Goal: Information Seeking & Learning: Learn about a topic

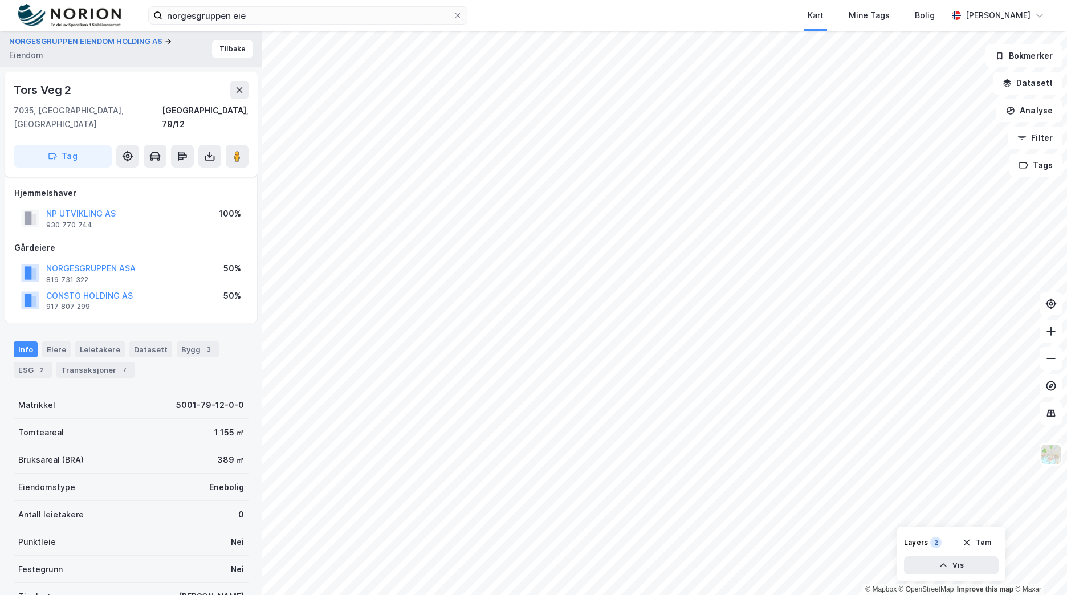
scroll to position [89, 0]
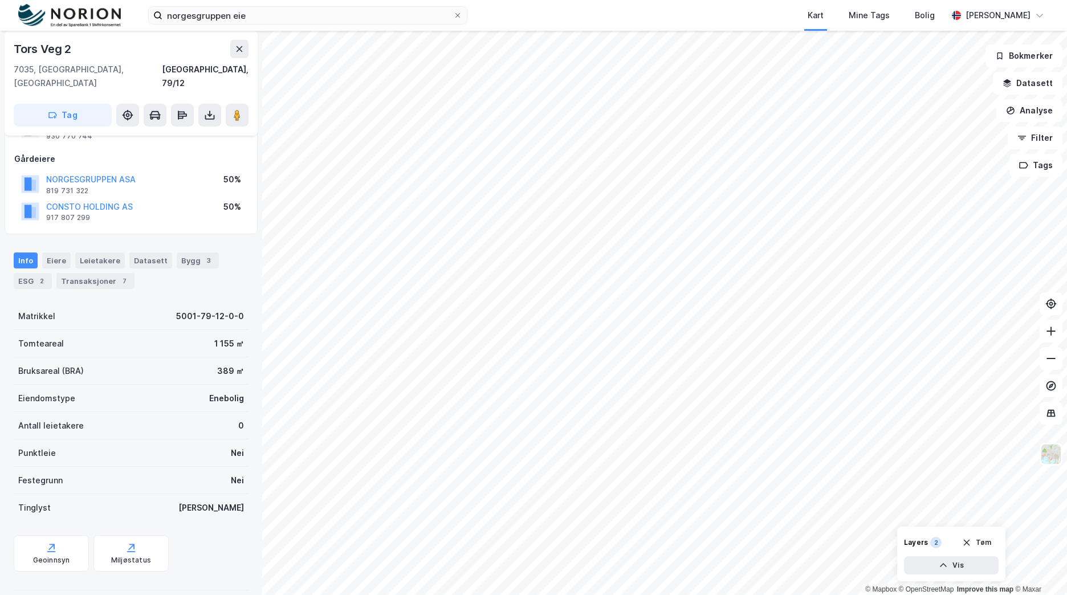
click at [112, 20] on img at bounding box center [69, 15] width 103 height 23
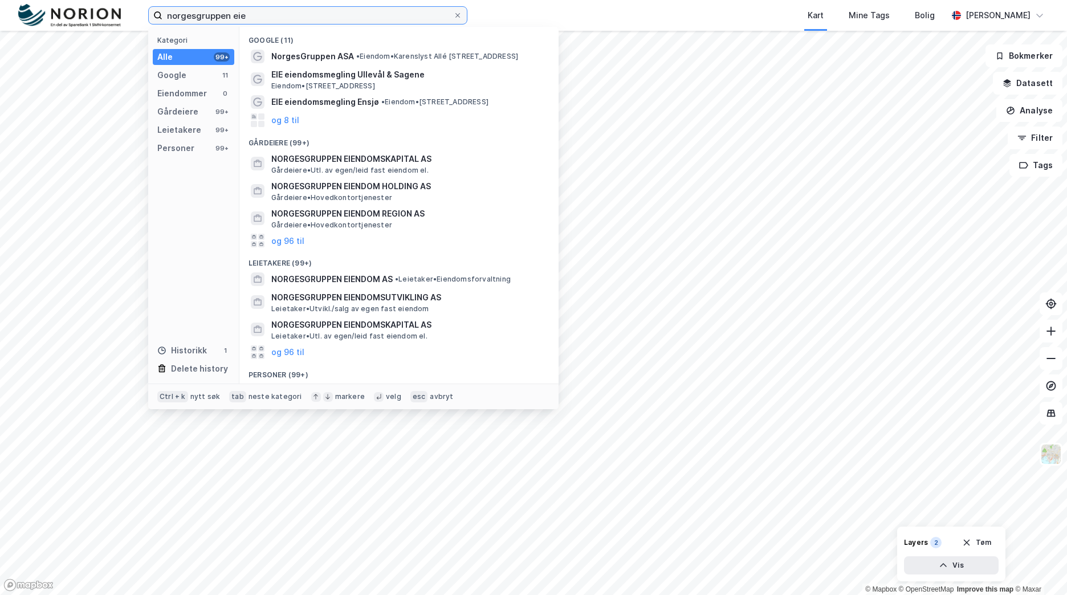
drag, startPoint x: 279, startPoint y: 19, endPoint x: 141, endPoint y: 25, distance: 138.7
click at [141, 25] on div "norgesgruppen eie Kategori Alle 99+ Google 11 Eiendommer 0 Gårdeiere 99+ Leieta…" at bounding box center [533, 15] width 1067 height 31
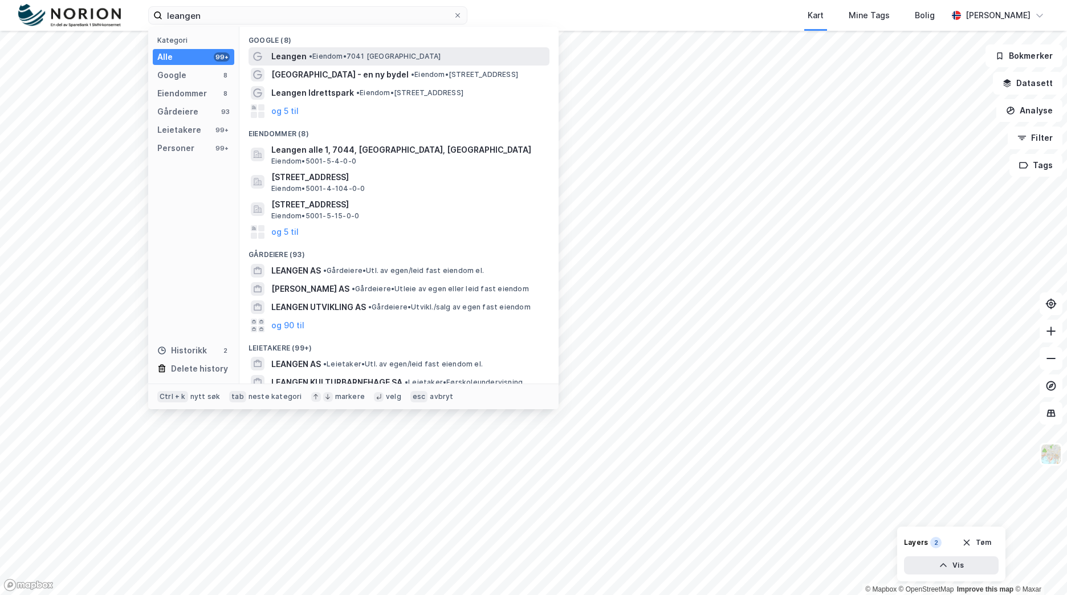
click at [355, 53] on span "• Eiendom • 7041 [GEOGRAPHIC_DATA]" at bounding box center [375, 56] width 132 height 9
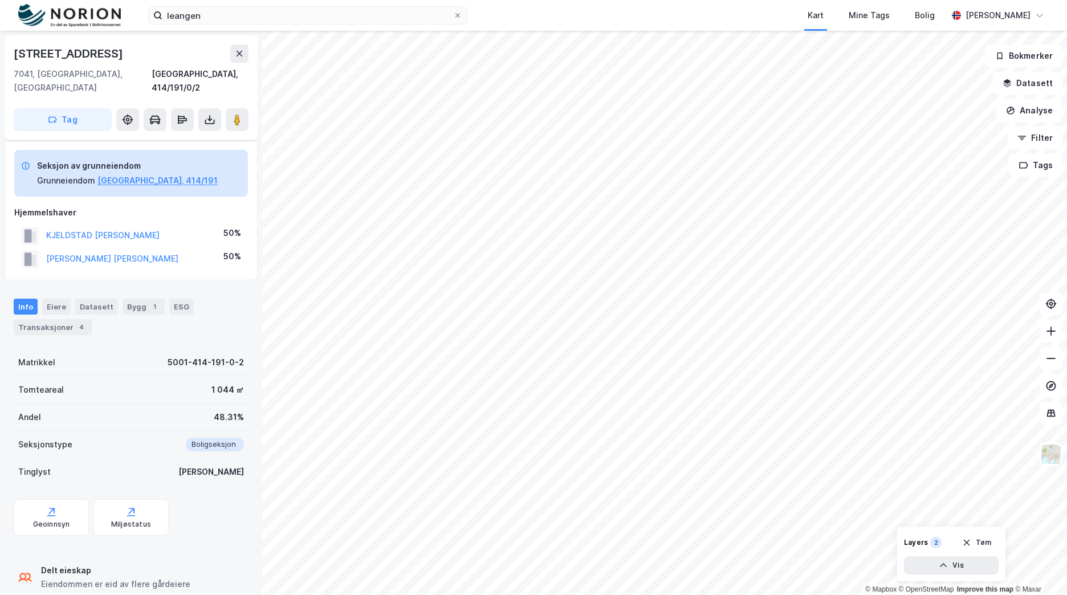
scroll to position [10, 0]
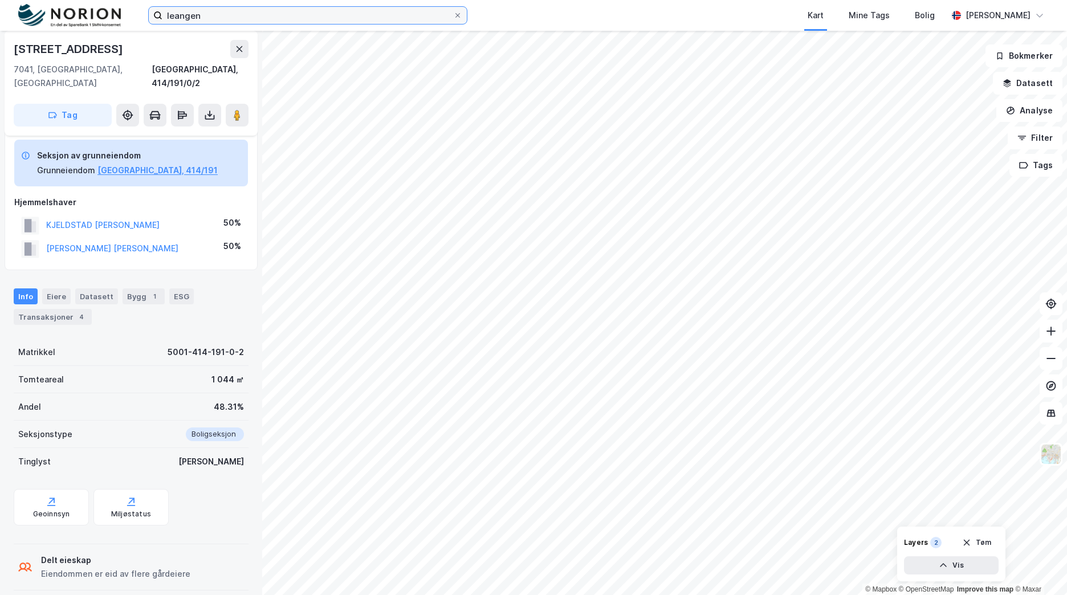
click at [248, 14] on input "leangen" at bounding box center [308, 15] width 291 height 17
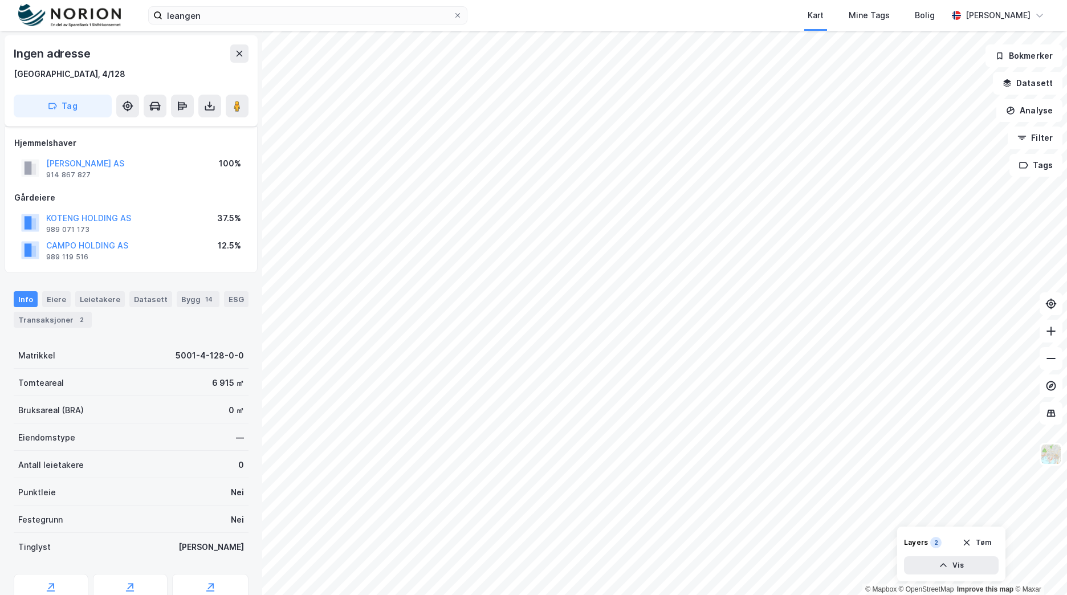
scroll to position [10, 0]
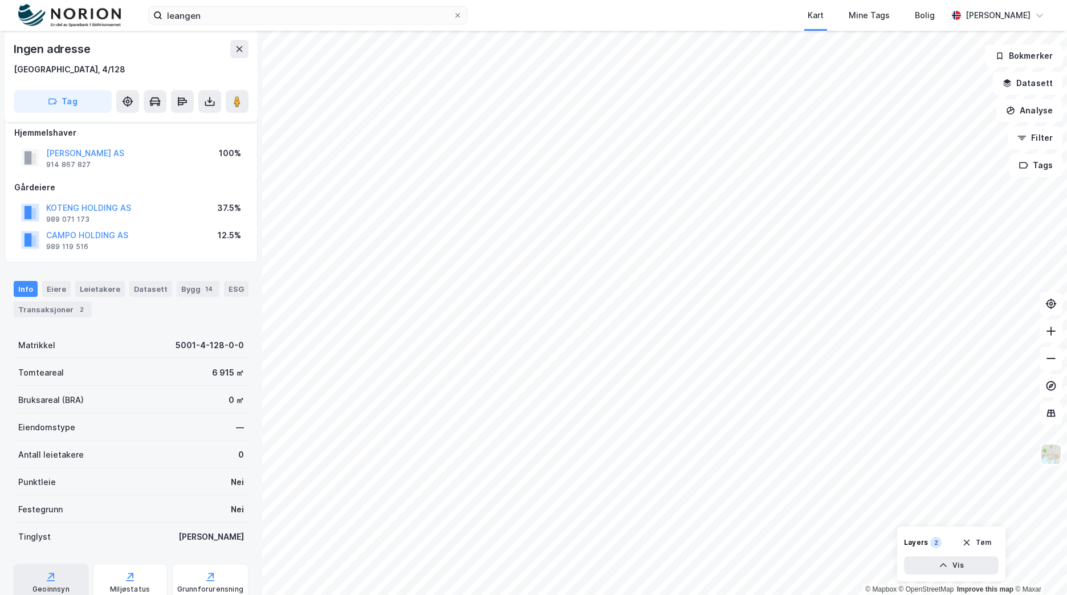
click at [60, 574] on div "Geoinnsyn" at bounding box center [51, 582] width 75 height 36
click at [1057, 109] on button "Analyse" at bounding box center [1030, 110] width 66 height 23
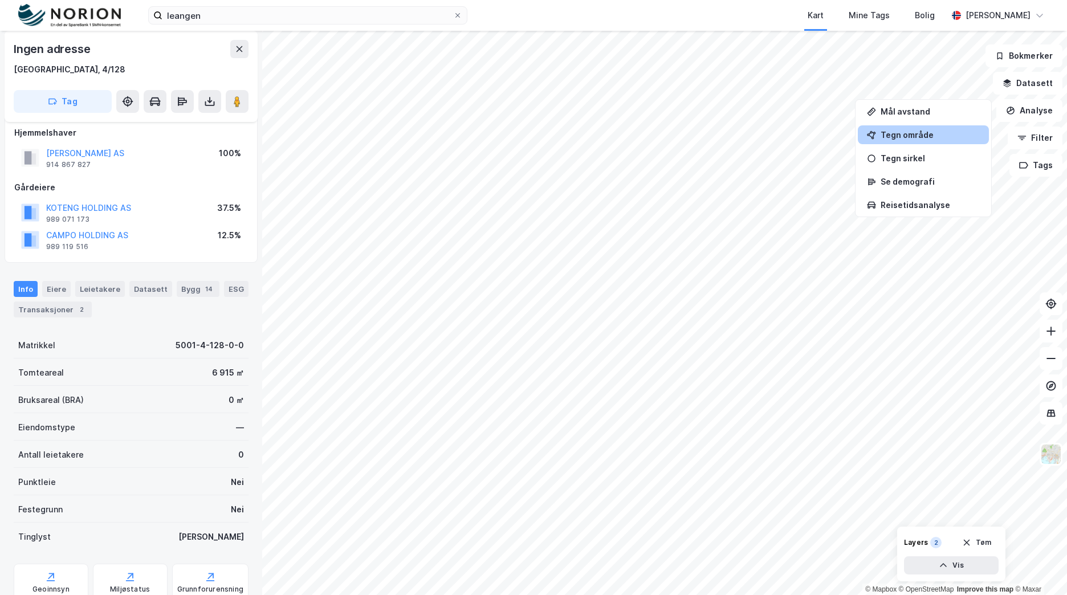
click at [966, 135] on div "Tegn område" at bounding box center [930, 135] width 99 height 10
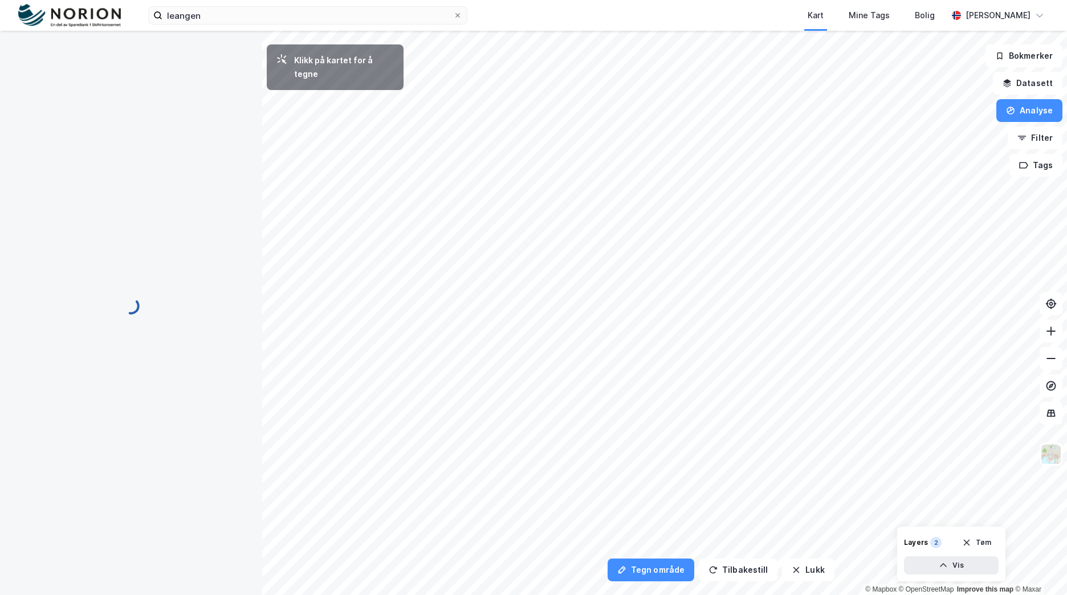
scroll to position [0, 0]
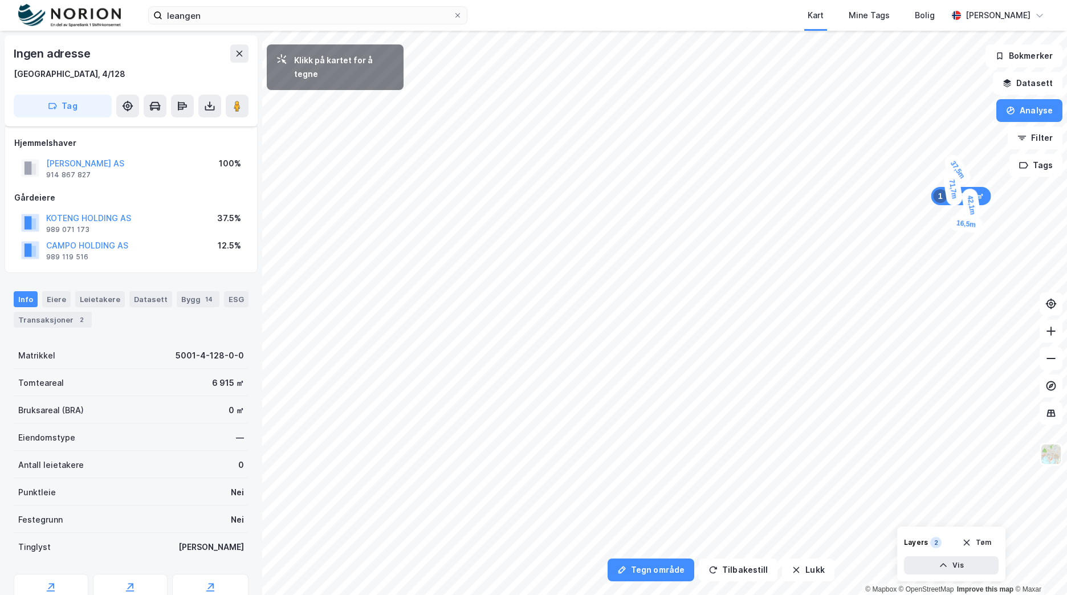
click at [958, 224] on div "16,5m" at bounding box center [966, 223] width 35 height 19
click at [958, 216] on div "8,9m" at bounding box center [958, 220] width 20 height 31
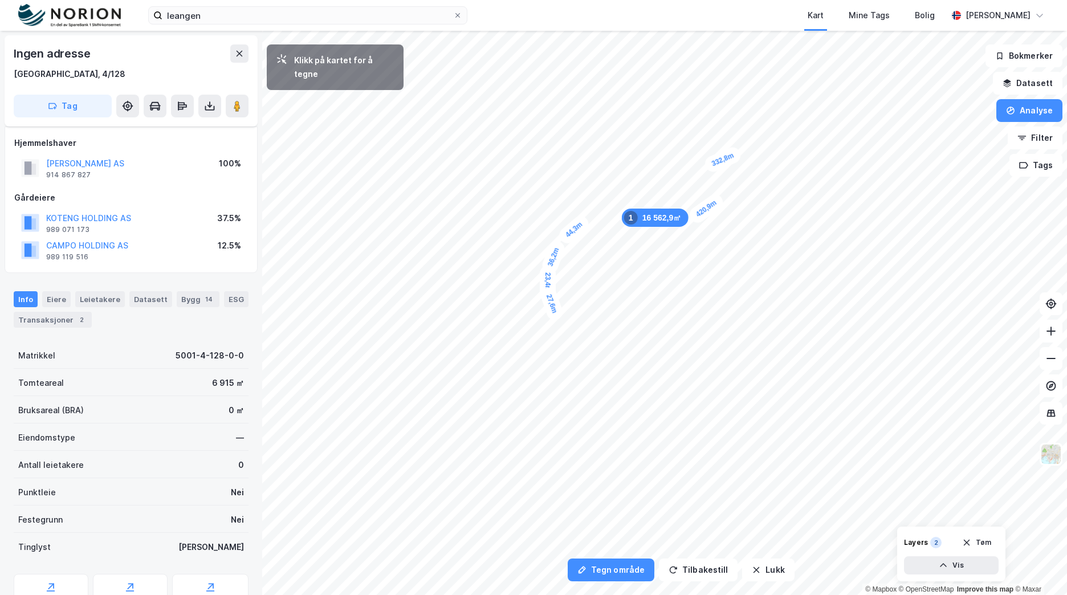
click at [556, 316] on div "27,6m" at bounding box center [552, 304] width 26 height 36
click at [689, 383] on div "30,5m" at bounding box center [682, 372] width 31 height 36
click at [894, 101] on div "37,8m" at bounding box center [909, 110] width 36 height 30
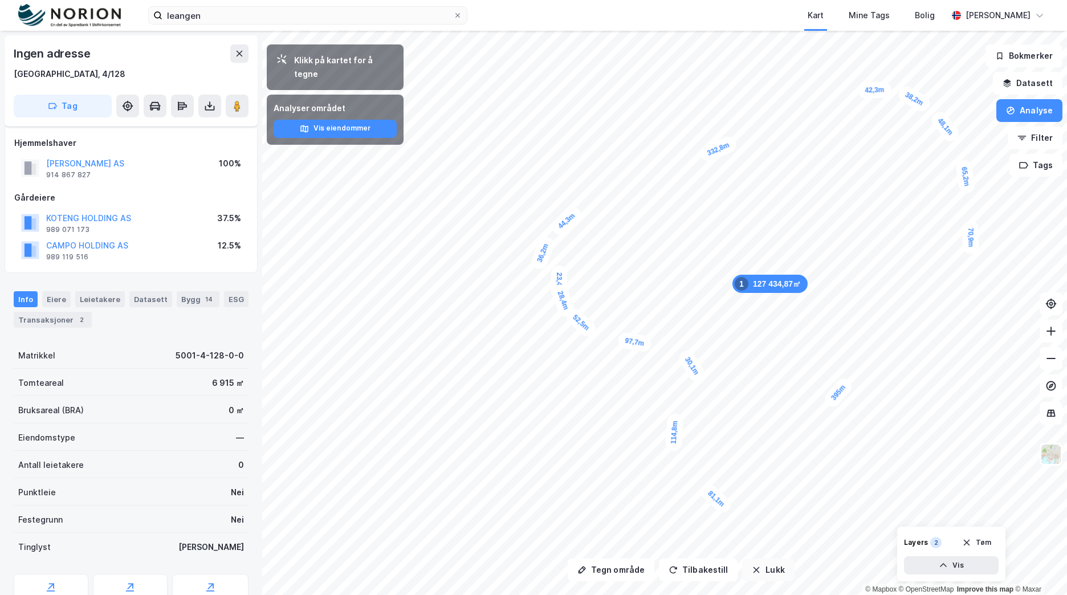
click at [766, 567] on button "Lukk" at bounding box center [768, 570] width 52 height 23
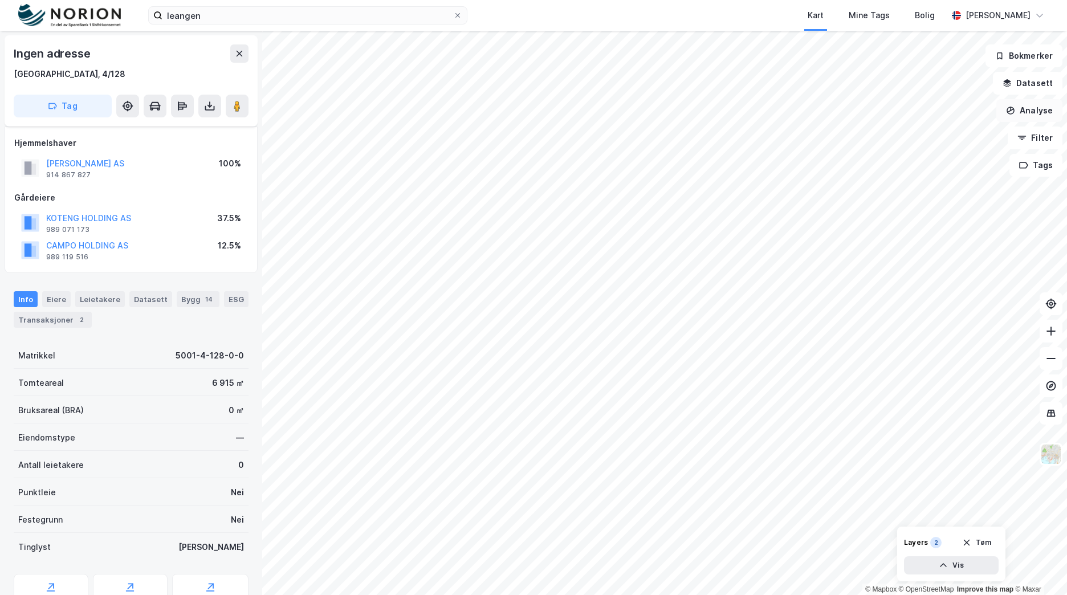
click at [1047, 109] on button "Analyse" at bounding box center [1030, 110] width 66 height 23
click at [946, 131] on div "Tegn område" at bounding box center [930, 135] width 99 height 10
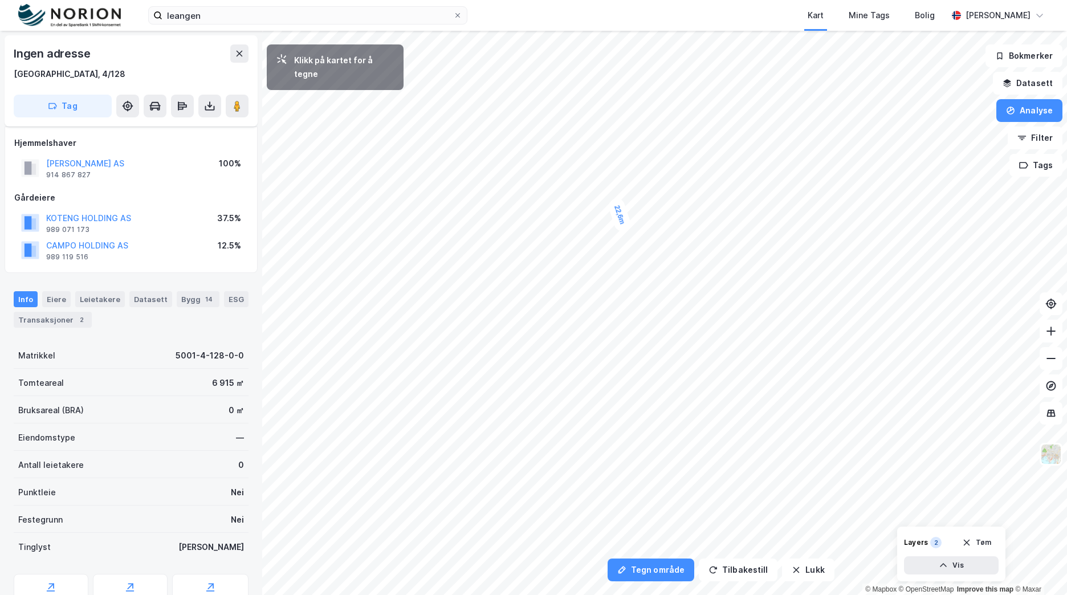
click at [623, 225] on div "22,6m" at bounding box center [620, 215] width 26 height 36
click at [631, 223] on div "26,8m" at bounding box center [623, 215] width 33 height 36
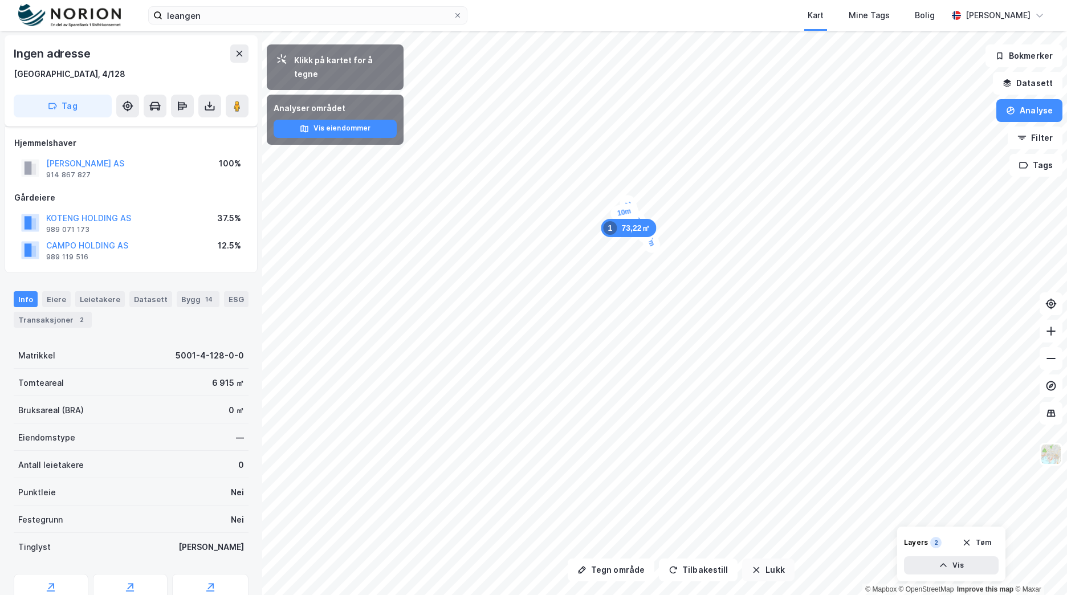
click at [777, 577] on button "Lukk" at bounding box center [768, 570] width 52 height 23
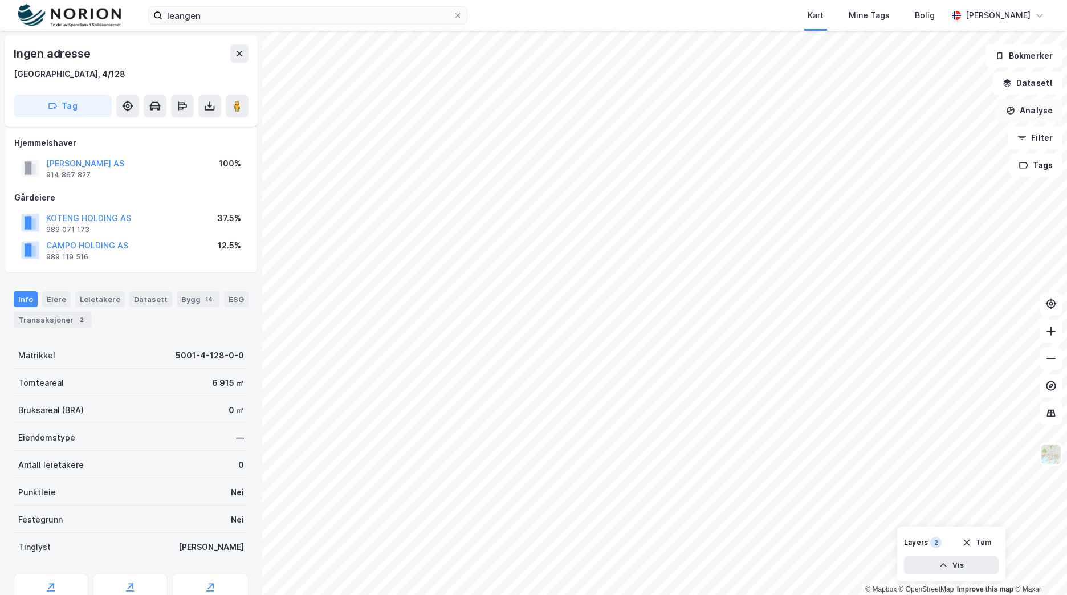
click at [1038, 110] on button "Analyse" at bounding box center [1030, 110] width 66 height 23
click at [927, 138] on div "Tegn område" at bounding box center [930, 135] width 99 height 10
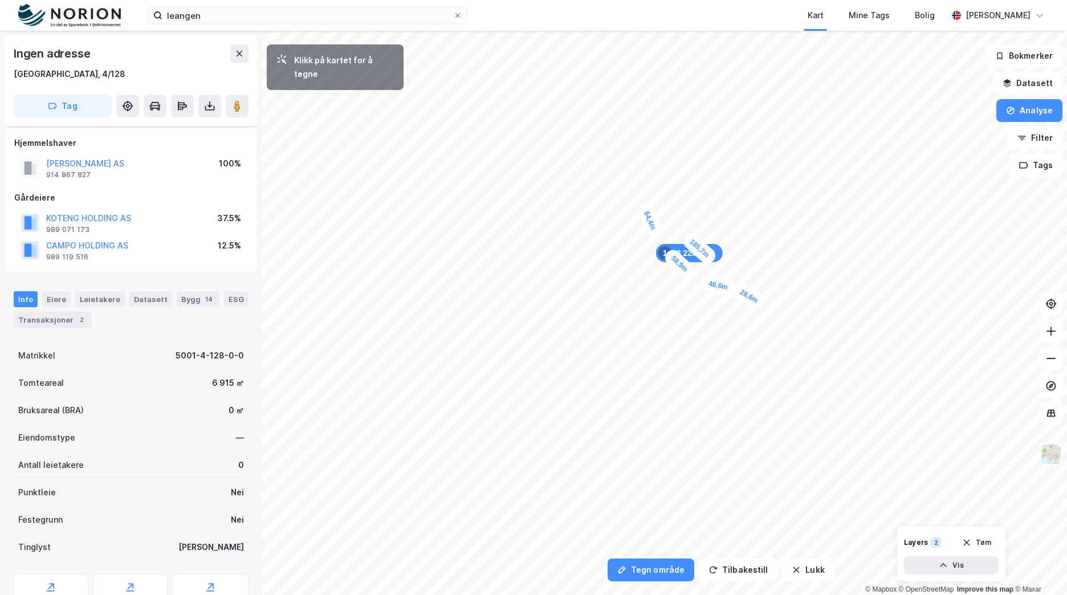
click at [761, 303] on div "28,6m" at bounding box center [749, 296] width 36 height 30
click at [755, 312] on div "11,7m" at bounding box center [757, 308] width 31 height 36
click at [790, 374] on div "18,9m" at bounding box center [793, 365] width 29 height 36
click at [815, 435] on div "19m" at bounding box center [820, 427] width 30 height 31
click at [800, 426] on div "18,4m" at bounding box center [808, 430] width 36 height 31
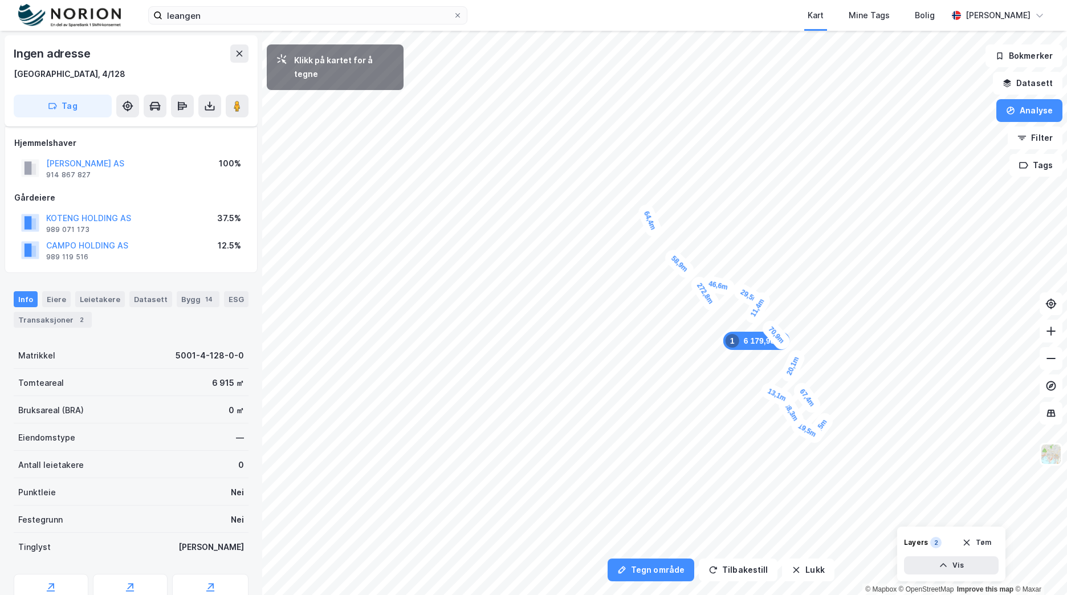
click at [773, 393] on div "13,1m" at bounding box center [777, 395] width 36 height 29
click at [755, 415] on div "31,1m" at bounding box center [764, 403] width 33 height 36
click at [765, 429] on div "18,4m" at bounding box center [760, 421] width 31 height 36
click at [773, 366] on div "5 663,23㎡ 1" at bounding box center [758, 367] width 67 height 18
click at [762, 339] on div "32,7m" at bounding box center [768, 353] width 27 height 36
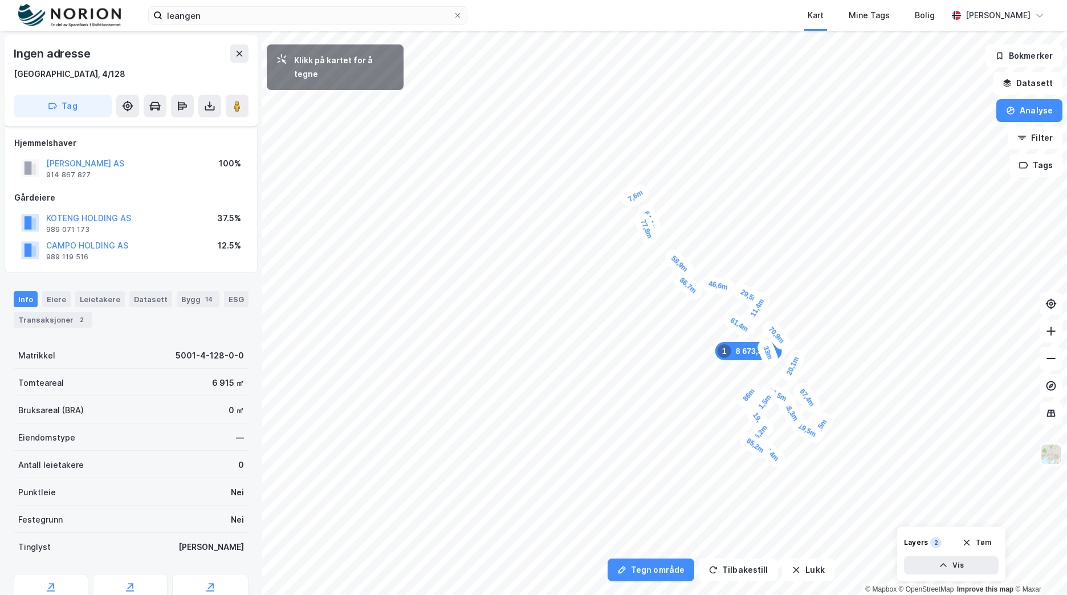
click at [632, 197] on div "7,6m" at bounding box center [635, 196] width 33 height 29
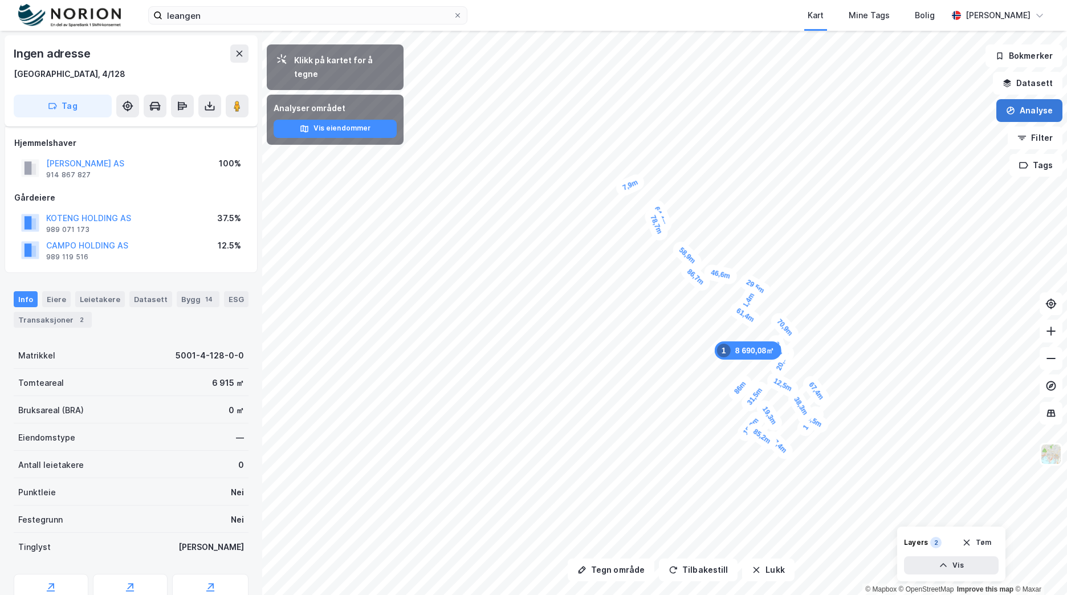
click at [1018, 105] on button "Analyse" at bounding box center [1030, 110] width 66 height 23
click at [945, 131] on div "Tegn område" at bounding box center [930, 135] width 99 height 10
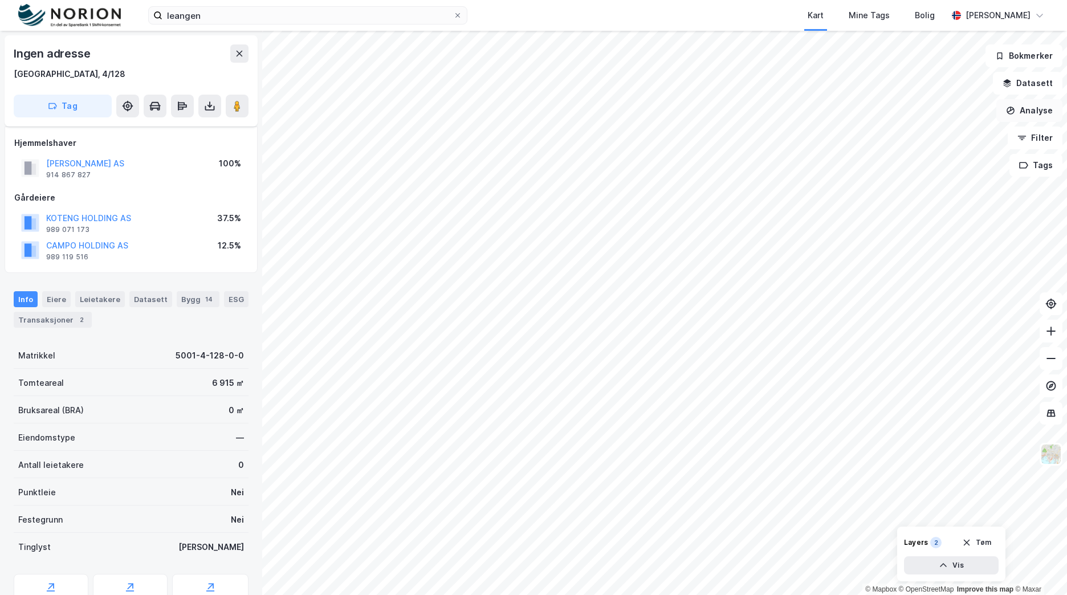
click at [1038, 111] on button "Analyse" at bounding box center [1030, 110] width 66 height 23
click at [928, 139] on div "Tegn område" at bounding box center [930, 135] width 99 height 10
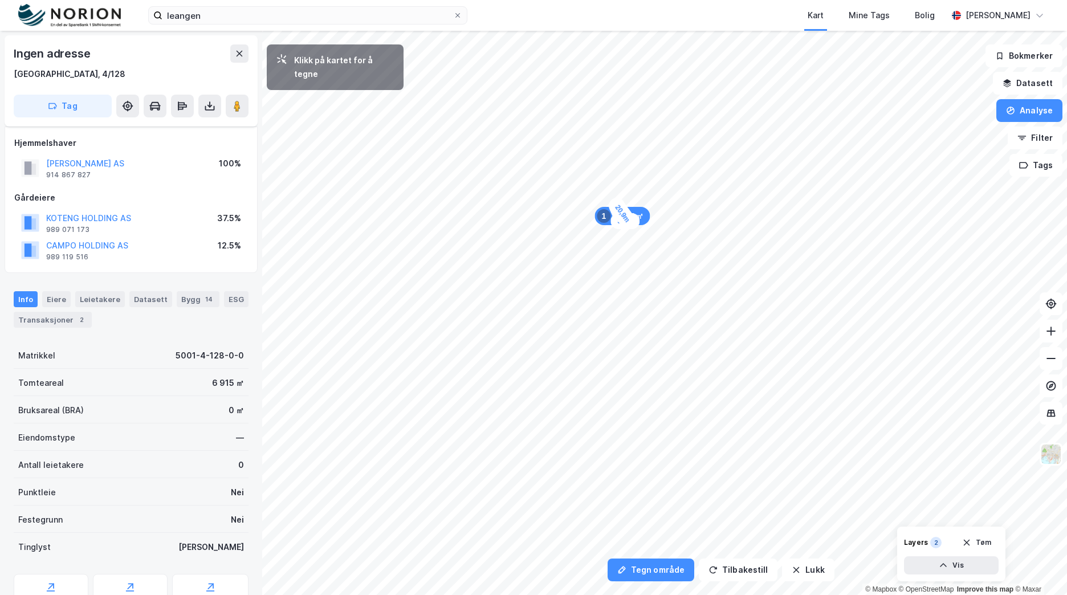
click at [628, 221] on div "20,9m" at bounding box center [623, 214] width 33 height 36
click at [615, 207] on div "31,5m" at bounding box center [602, 212] width 36 height 26
click at [633, 224] on div "27,6m" at bounding box center [624, 215] width 35 height 34
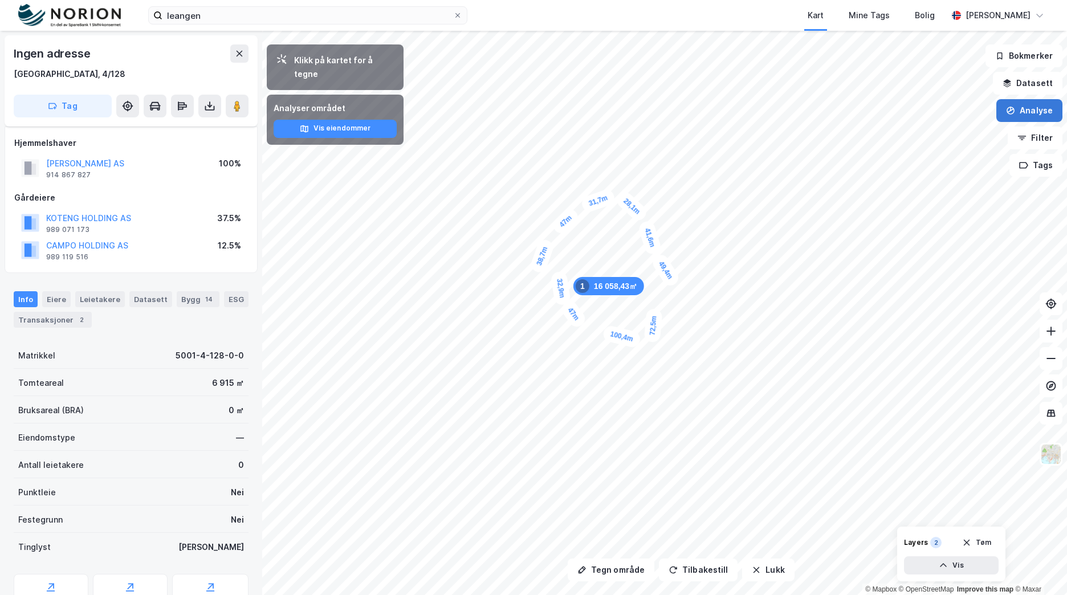
click at [1046, 109] on button "Analyse" at bounding box center [1030, 110] width 66 height 23
click at [943, 139] on div "Tegn område" at bounding box center [930, 135] width 99 height 10
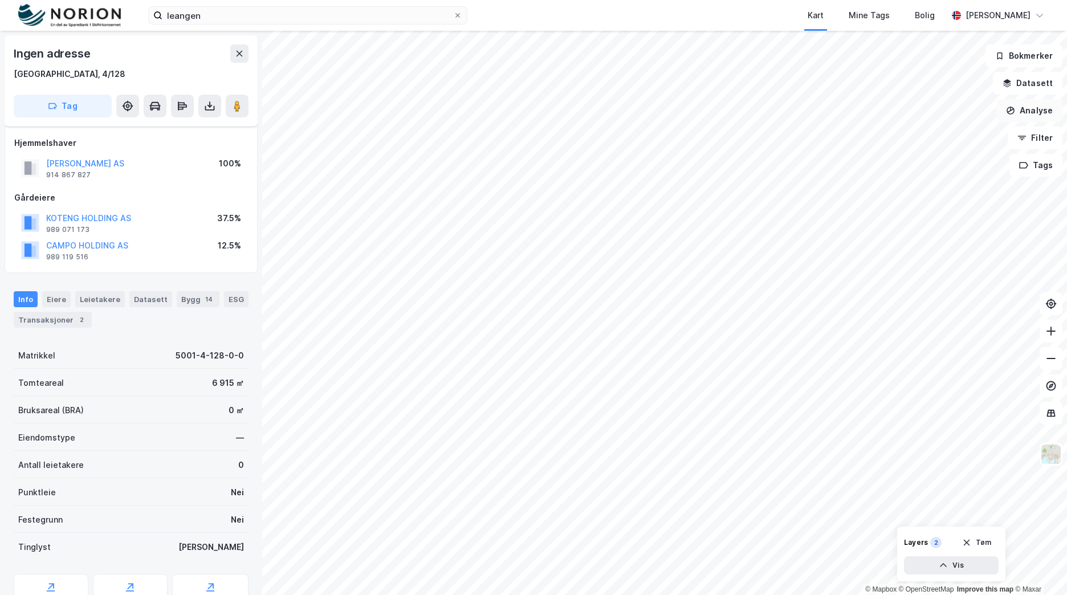
click at [1041, 108] on button "Analyse" at bounding box center [1030, 110] width 66 height 23
click at [933, 135] on div "Tegn område" at bounding box center [930, 135] width 99 height 10
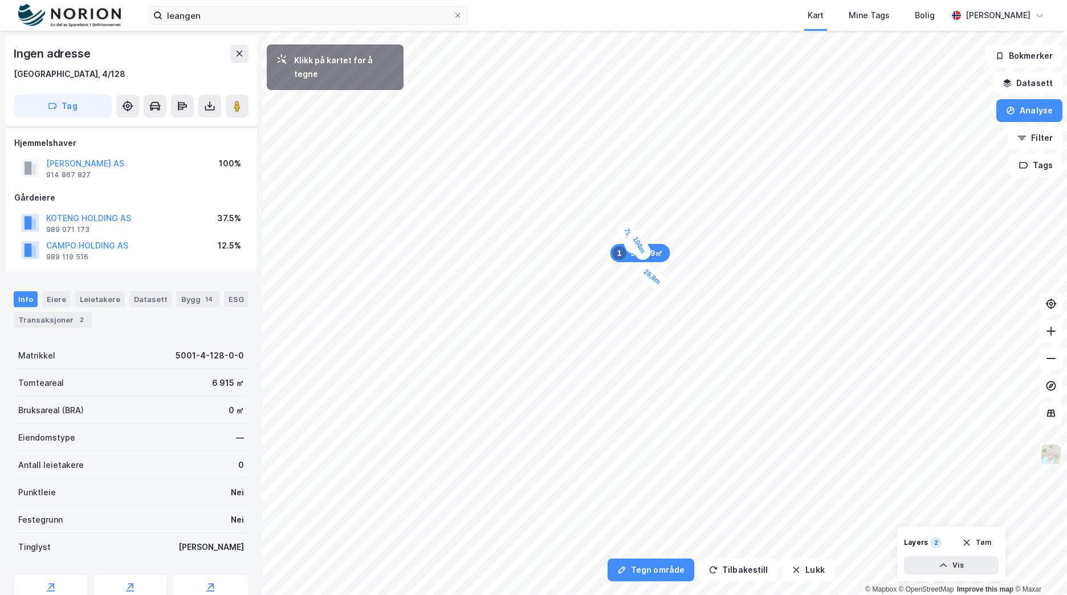
click at [661, 284] on div "26,8m" at bounding box center [653, 277] width 36 height 33
click at [668, 298] on div "18,4m" at bounding box center [664, 291] width 27 height 36
drag, startPoint x: 668, startPoint y: 307, endPoint x: 660, endPoint y: 357, distance: 50.3
click at [660, 357] on div "33,4m" at bounding box center [665, 342] width 27 height 36
click at [547, 31] on div "13 491,33㎡ 1 79,6m 26,4m 17,2m 35,3m 34,8m 85,7m 60,3m 8,8m 128,2m" at bounding box center [533, 31] width 1067 height 0
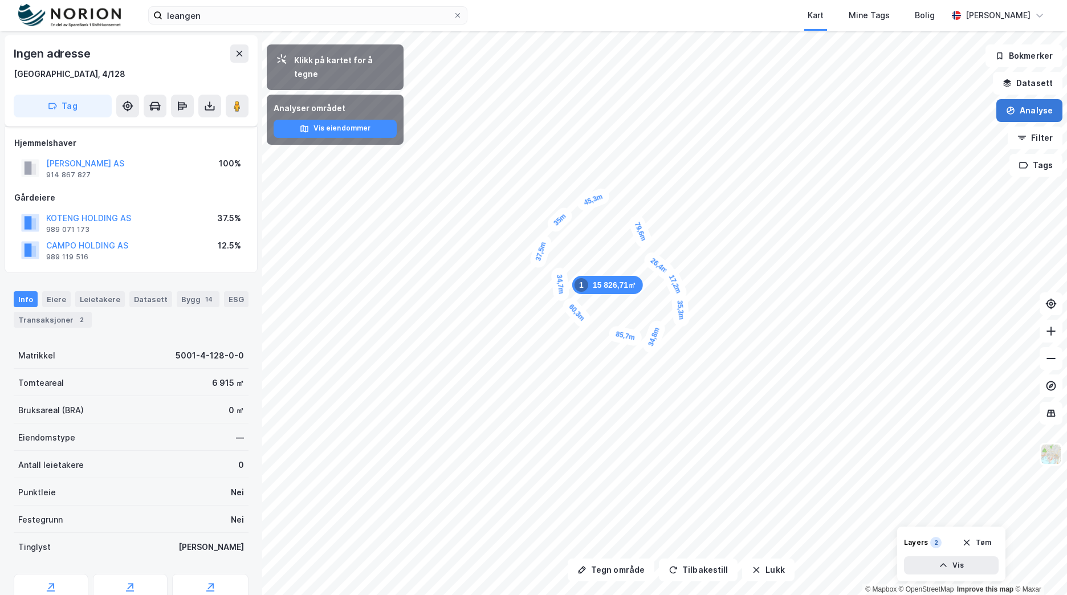
click at [1038, 109] on button "Analyse" at bounding box center [1030, 110] width 66 height 23
click at [964, 135] on div "Tegn område" at bounding box center [930, 135] width 99 height 10
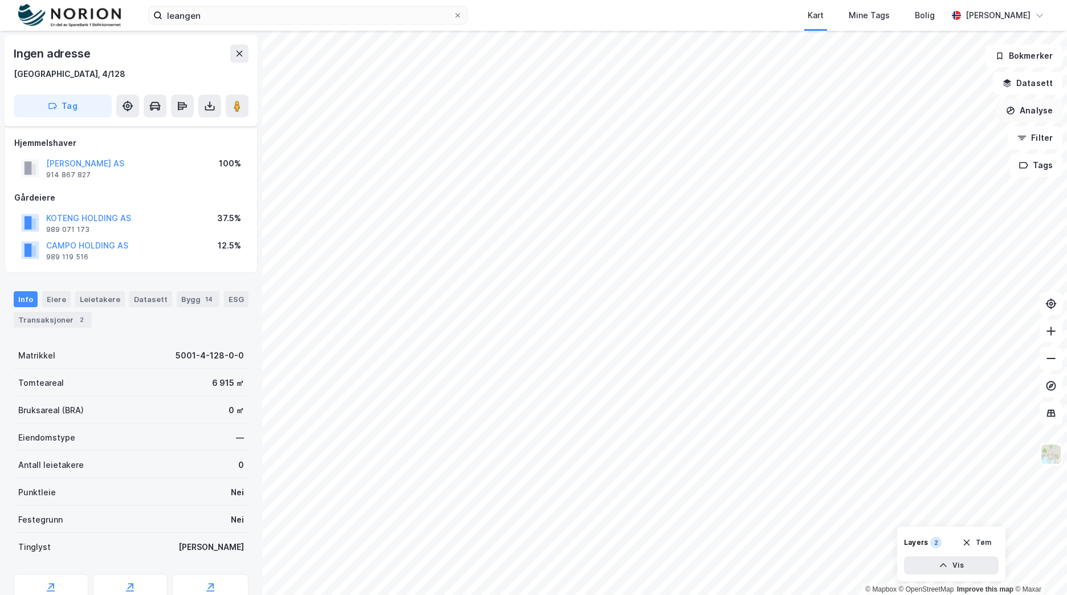
click at [1042, 118] on button "Analyse" at bounding box center [1030, 110] width 66 height 23
click at [928, 138] on div "Tegn område" at bounding box center [930, 135] width 99 height 10
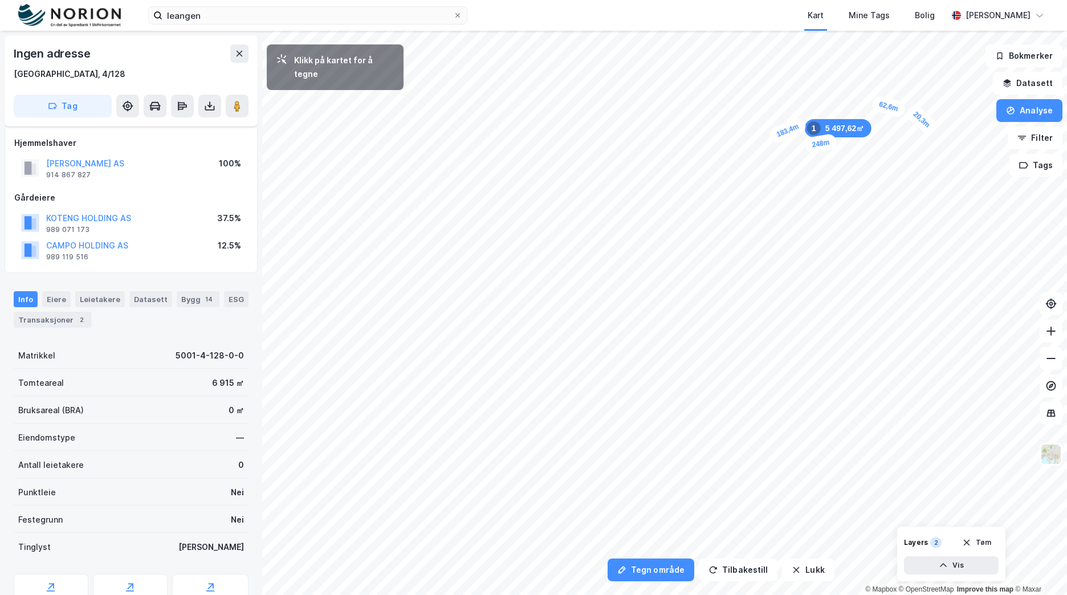
click at [929, 126] on div "20,3m" at bounding box center [921, 120] width 35 height 34
click at [926, 147] on div "23,7m" at bounding box center [926, 136] width 21 height 35
click at [901, 147] on div "27,3m" at bounding box center [914, 146] width 34 height 17
click at [898, 165] on div "20,4m" at bounding box center [899, 156] width 21 height 35
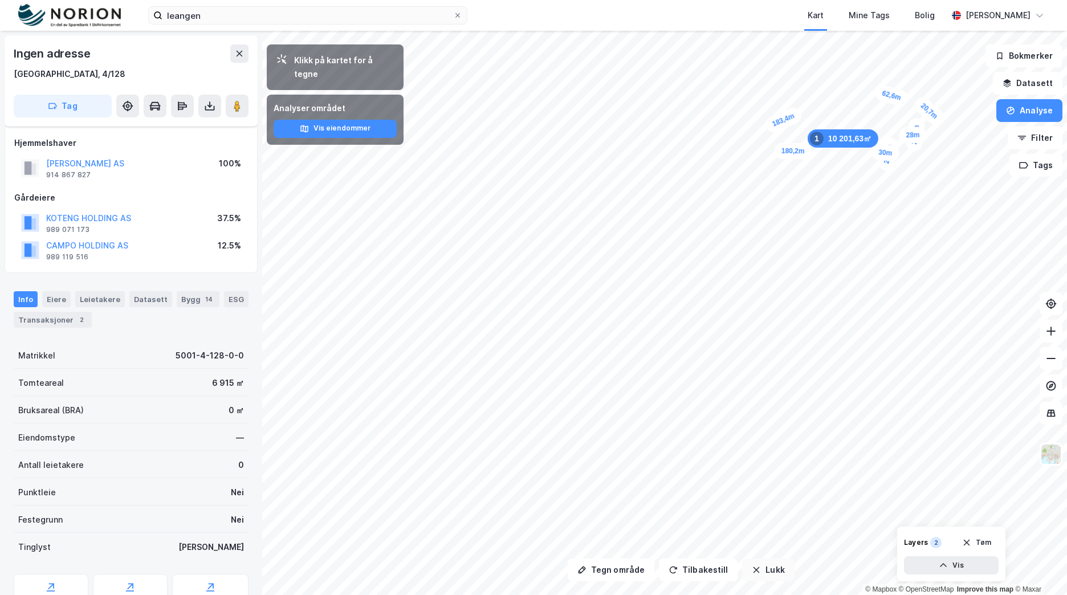
click at [773, 563] on button "Lukk" at bounding box center [768, 570] width 52 height 23
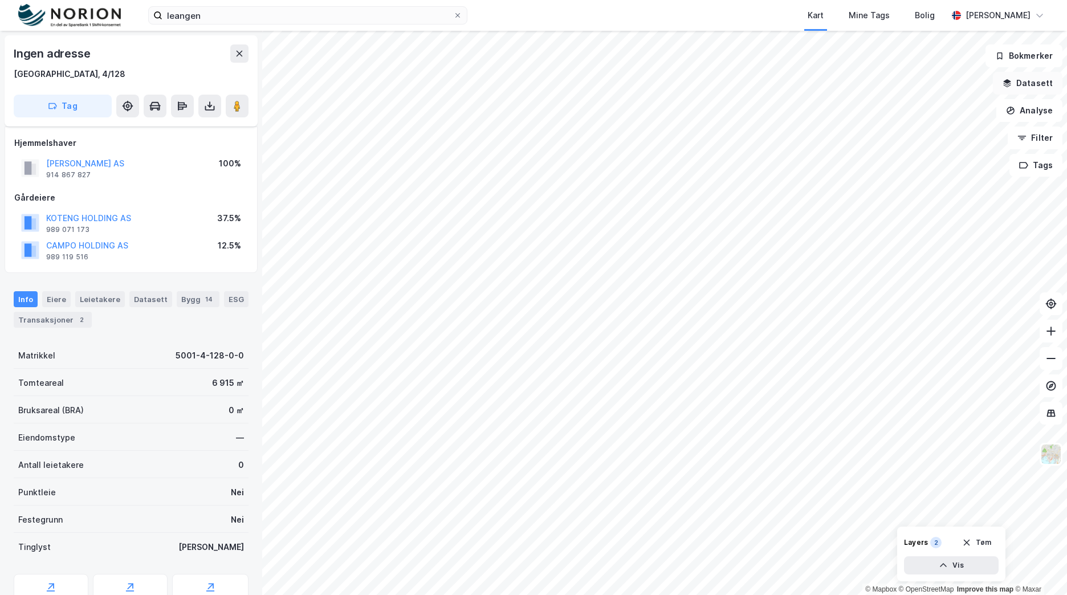
click at [1047, 86] on button "Datasett" at bounding box center [1028, 83] width 70 height 23
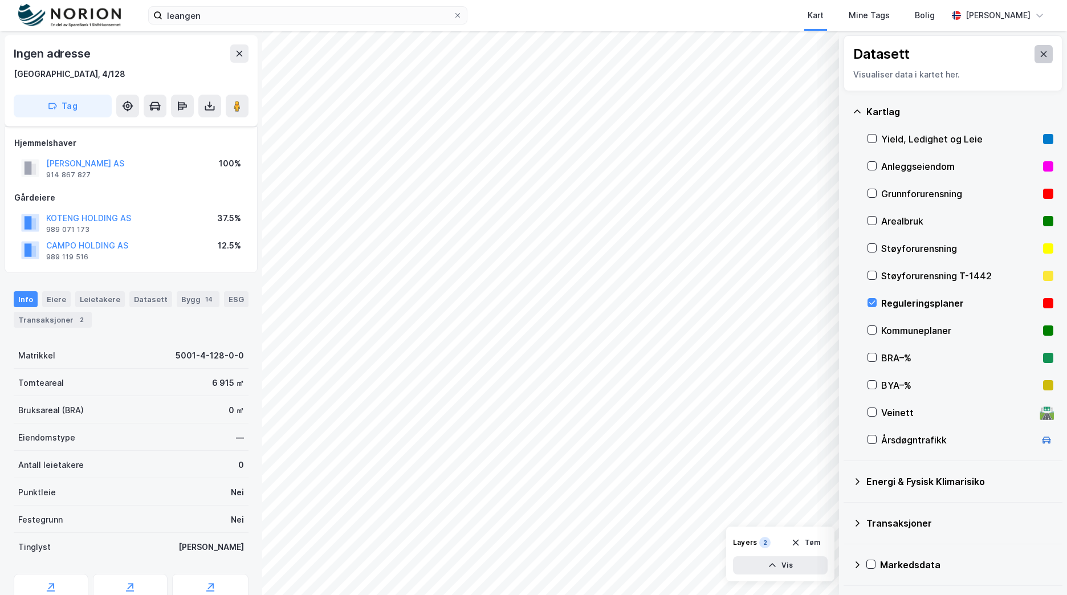
click at [1039, 55] on icon at bounding box center [1043, 54] width 9 height 9
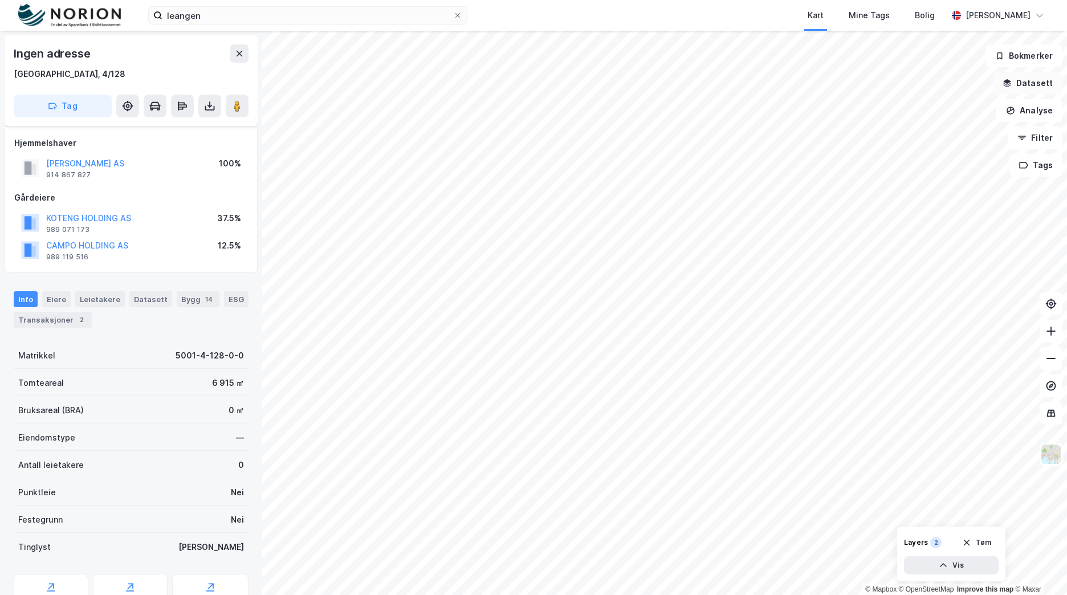
click at [1056, 83] on button "Datasett" at bounding box center [1028, 83] width 70 height 23
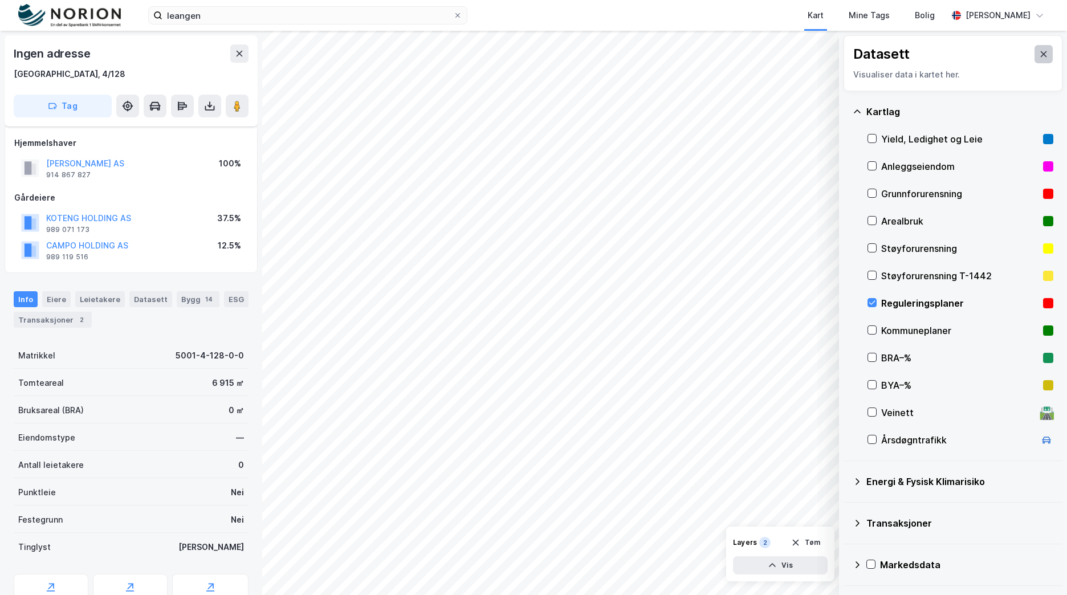
click at [1042, 52] on button at bounding box center [1044, 54] width 18 height 18
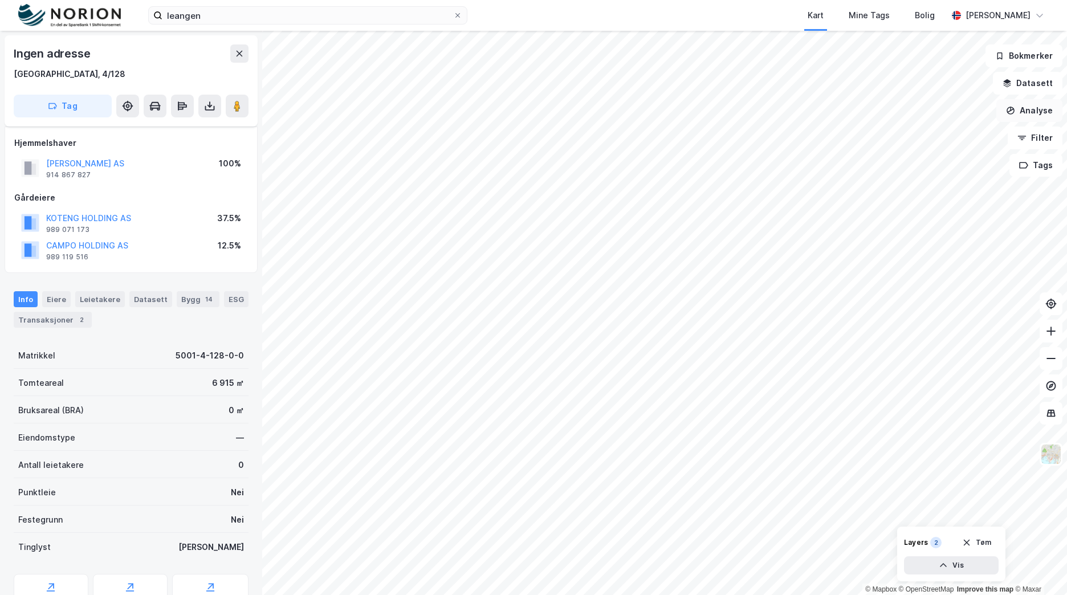
click at [1045, 112] on button "Analyse" at bounding box center [1030, 110] width 66 height 23
click at [940, 140] on div "Tegn område" at bounding box center [923, 134] width 131 height 19
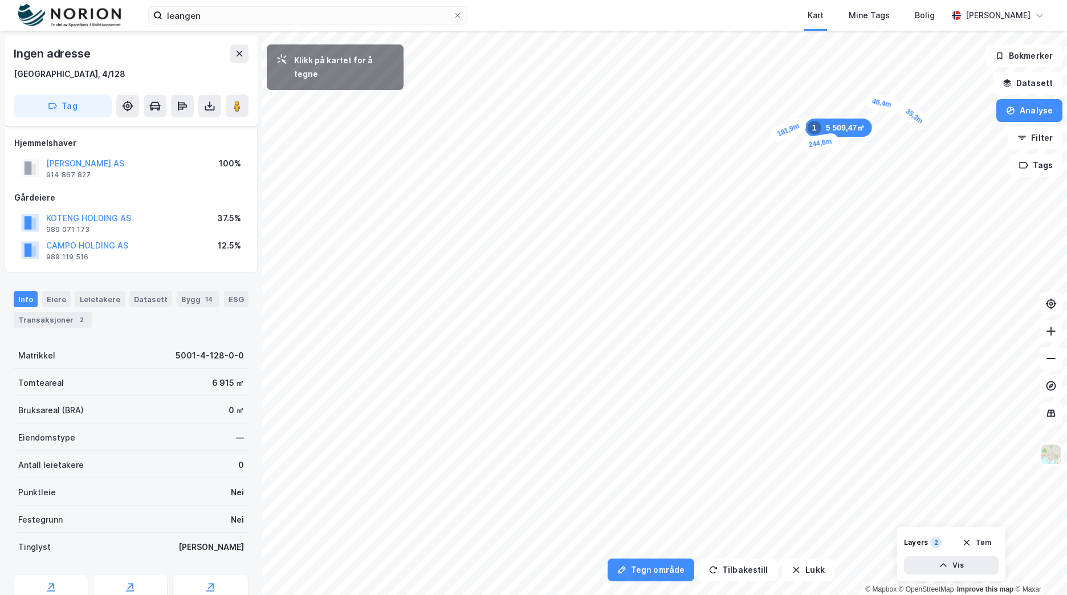
click at [927, 127] on div "35,3m" at bounding box center [914, 116] width 36 height 33
click at [924, 145] on div "20m" at bounding box center [925, 135] width 22 height 30
click at [816, 192] on div "26m" at bounding box center [819, 180] width 22 height 30
click at [807, 203] on div "16,2m" at bounding box center [812, 197] width 34 height 35
click at [729, 188] on div "33,8m" at bounding box center [722, 174] width 30 height 36
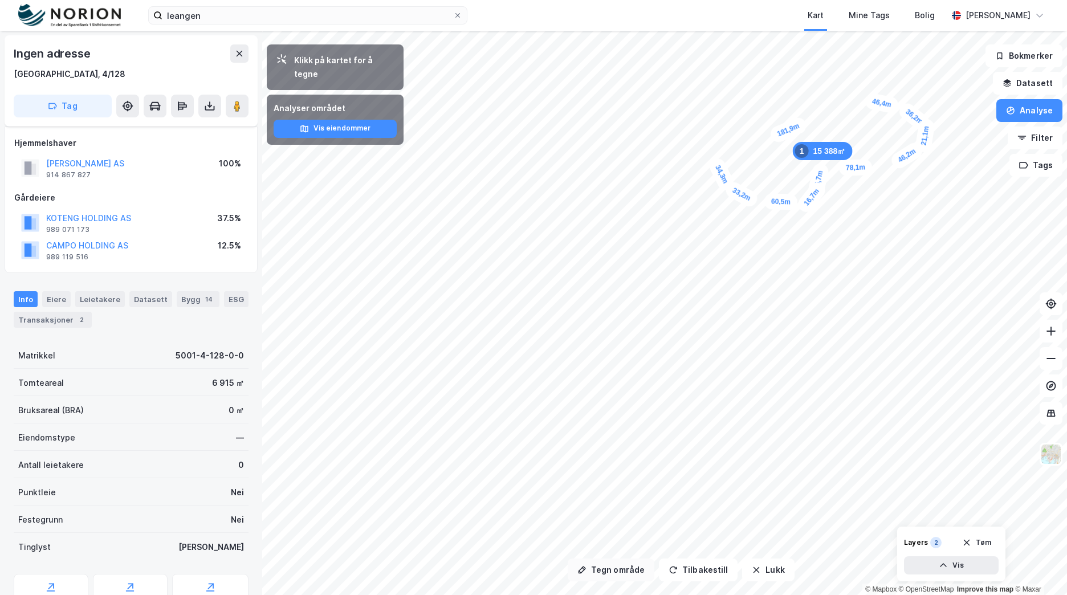
click at [620, 567] on button "Tegn område" at bounding box center [611, 570] width 87 height 23
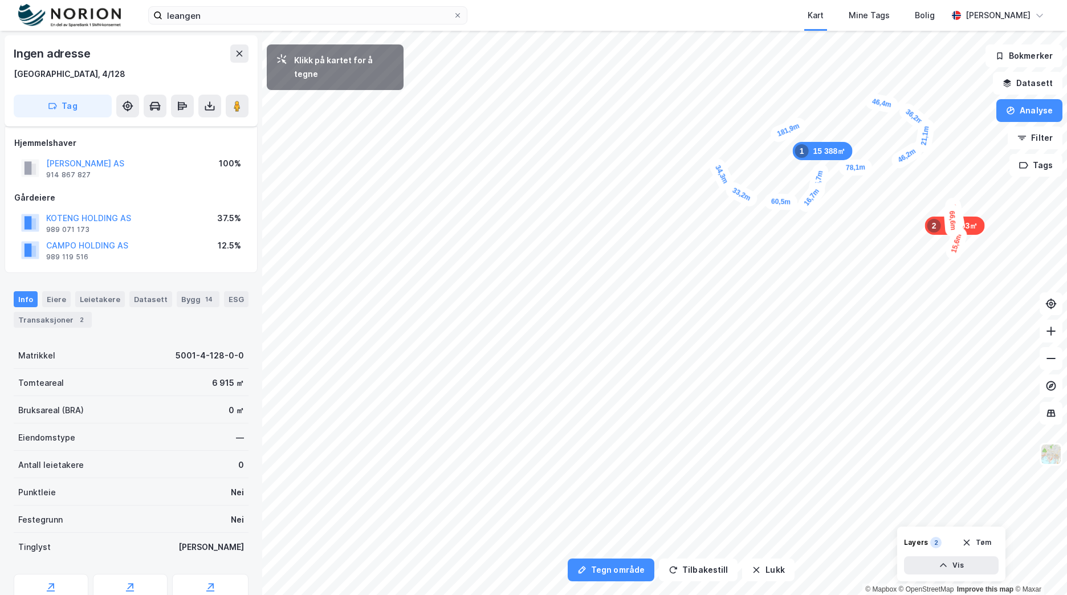
click at [955, 249] on div "15,6m" at bounding box center [956, 243] width 25 height 36
click at [879, 182] on div "33,8m" at bounding box center [864, 185] width 35 height 22
click at [937, 180] on div "24m" at bounding box center [942, 186] width 32 height 29
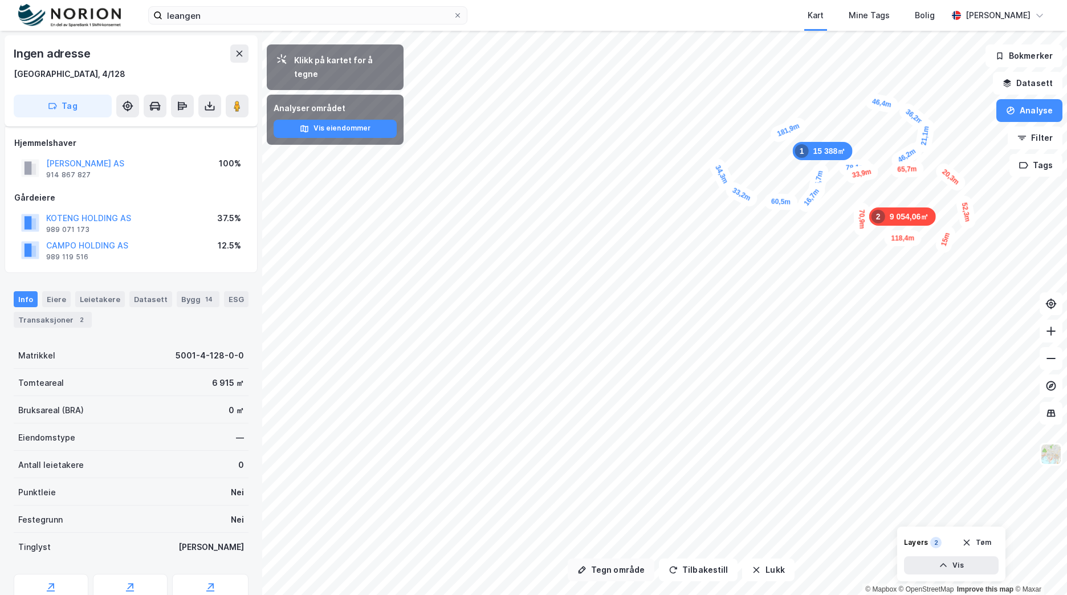
click at [631, 572] on button "Tegn område" at bounding box center [611, 570] width 87 height 23
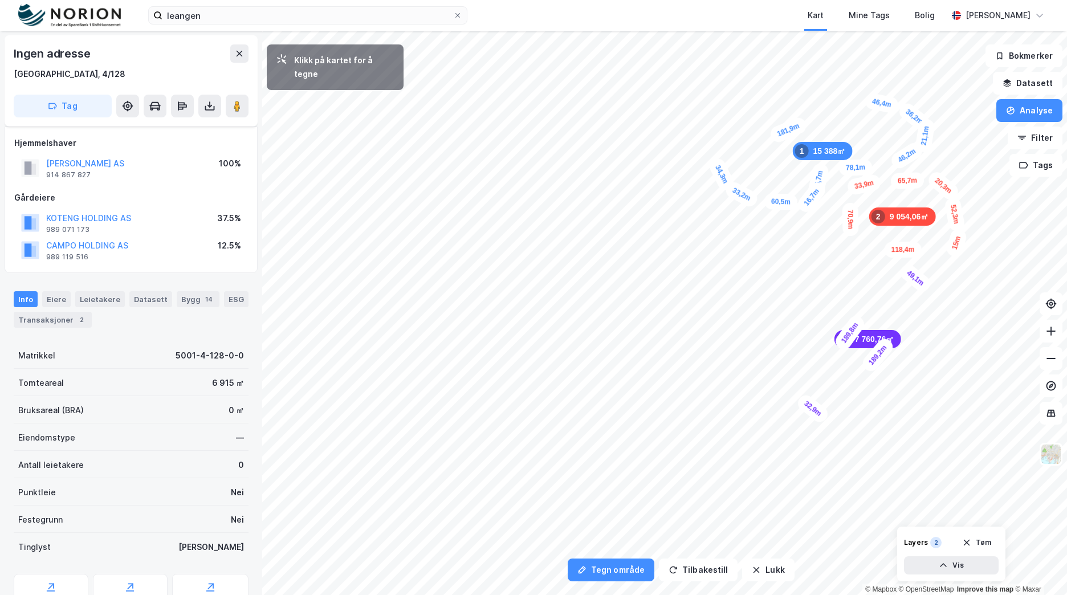
click at [802, 400] on div "32,9m" at bounding box center [813, 408] width 36 height 33
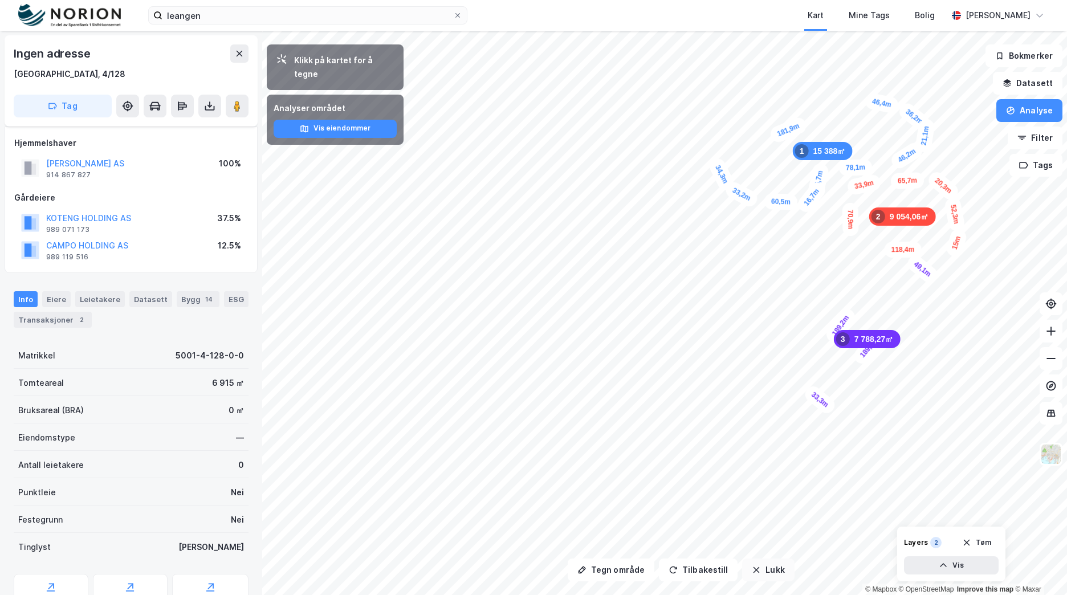
click at [754, 568] on icon "button" at bounding box center [757, 570] width 6 height 6
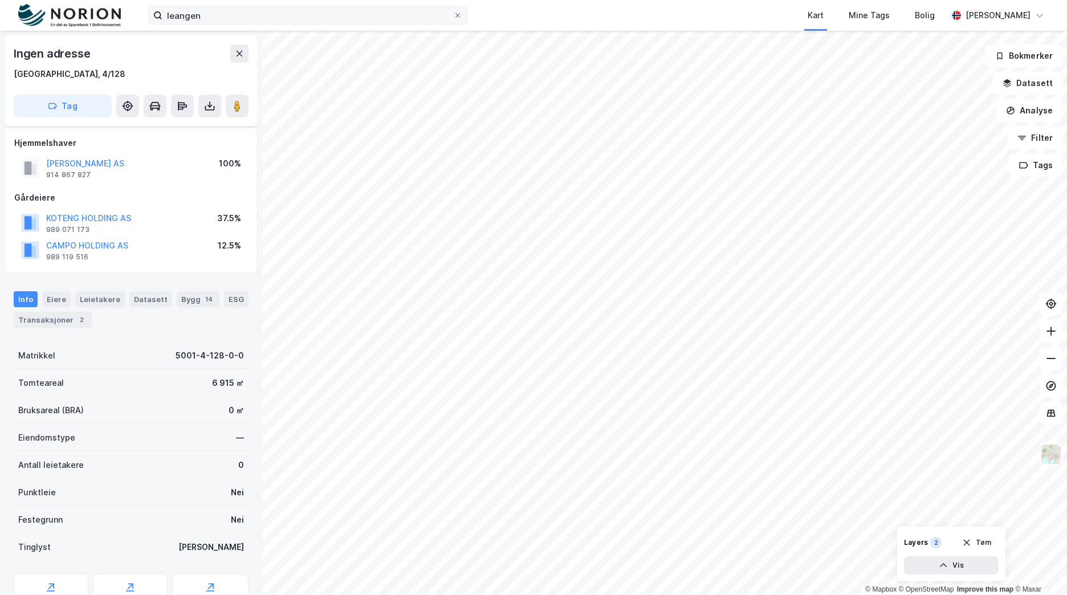
click at [303, 7] on div "leangen Kart Mine Tags [PERSON_NAME] [PERSON_NAME]" at bounding box center [533, 15] width 1067 height 31
click at [303, 11] on input "leangen" at bounding box center [308, 15] width 291 height 17
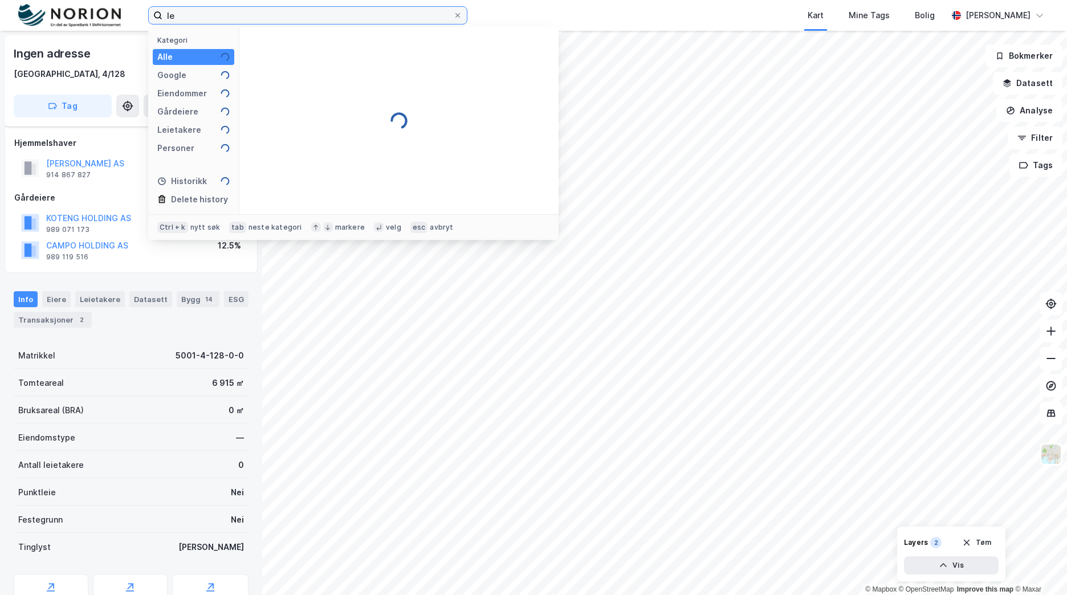
type input "l"
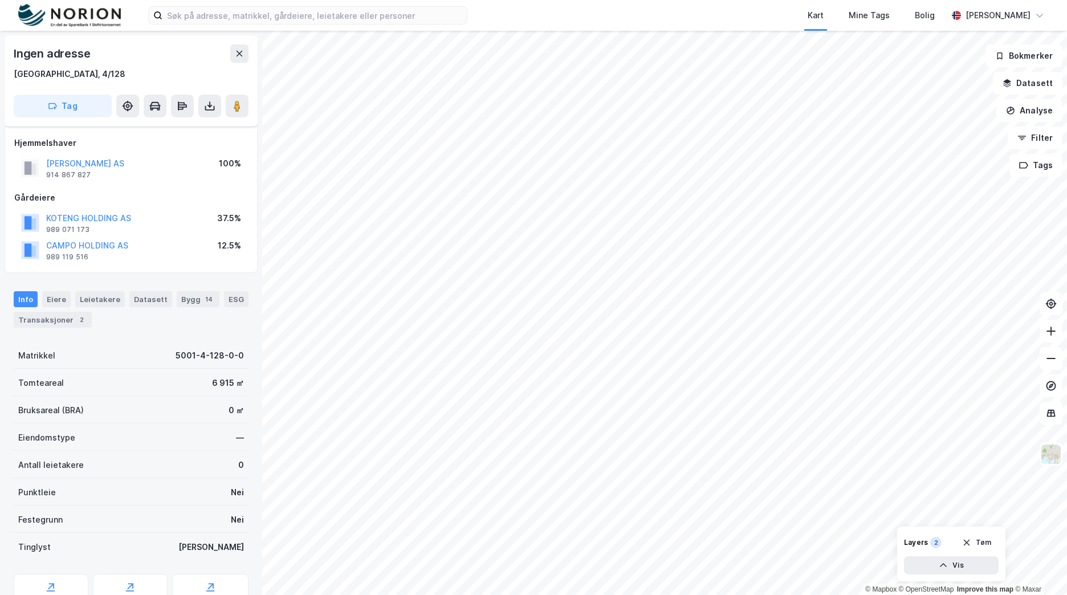
click at [667, 11] on div "Kart Mine Tags Bolig" at bounding box center [734, 15] width 425 height 31
click at [239, 55] on icon at bounding box center [239, 53] width 9 height 9
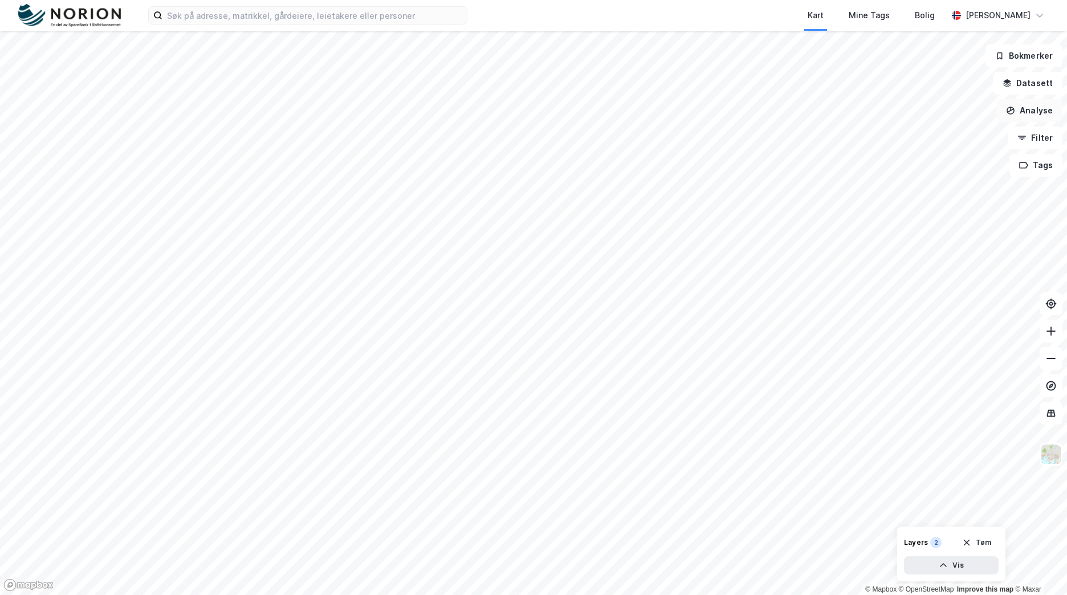
click at [1033, 108] on button "Analyse" at bounding box center [1030, 110] width 66 height 23
click at [1023, 84] on button "Datasett" at bounding box center [1028, 83] width 70 height 23
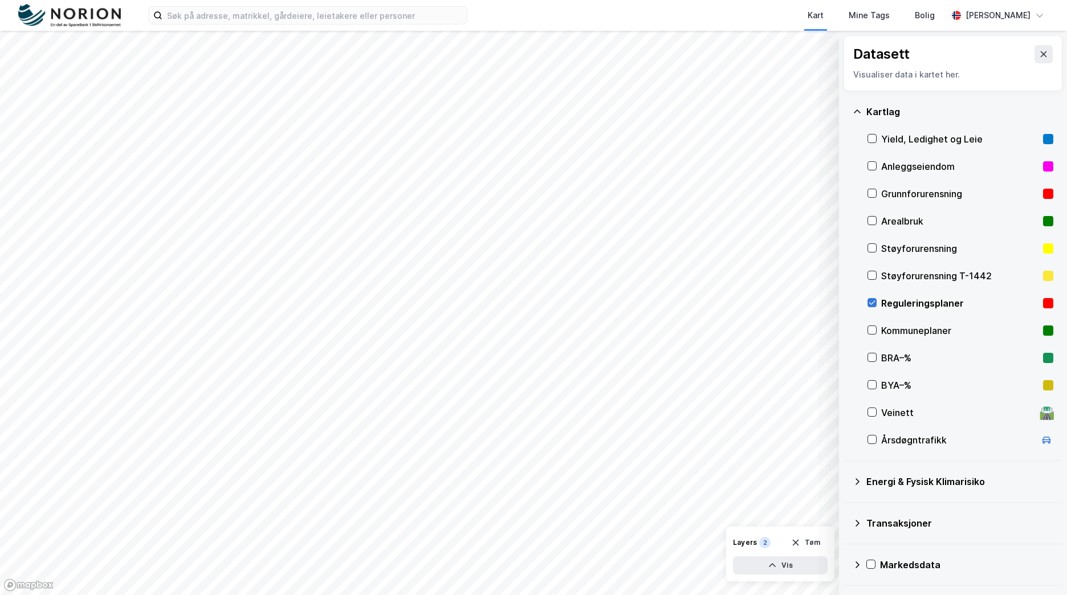
click at [874, 303] on icon at bounding box center [873, 303] width 6 height 4
click at [419, 25] on div "Kart Mine Tags [PERSON_NAME] [PERSON_NAME]" at bounding box center [533, 15] width 1067 height 31
click at [419, 21] on input at bounding box center [315, 15] width 304 height 17
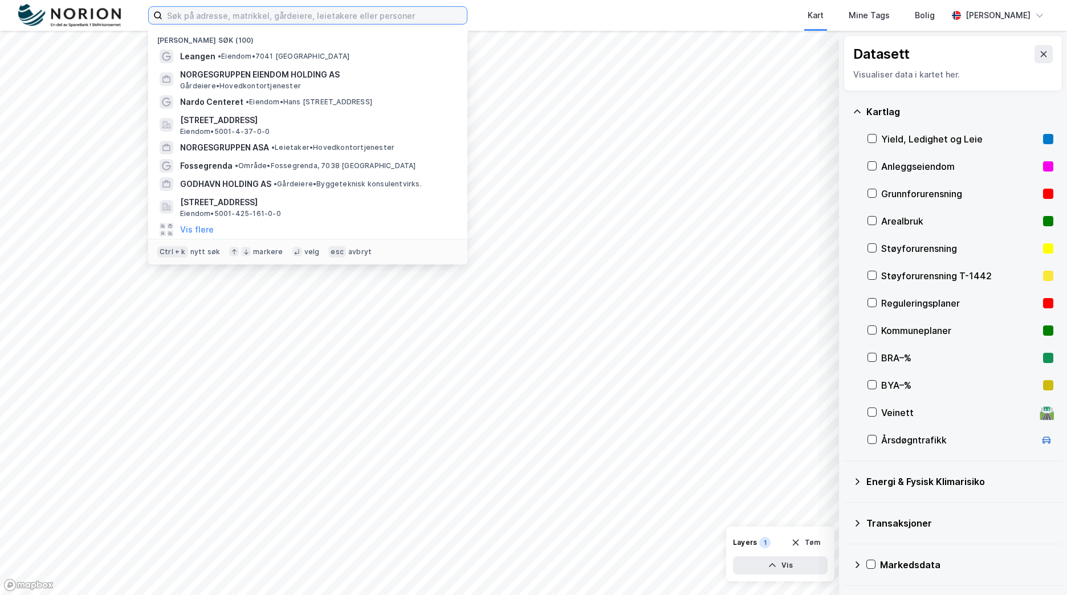
type input "d"
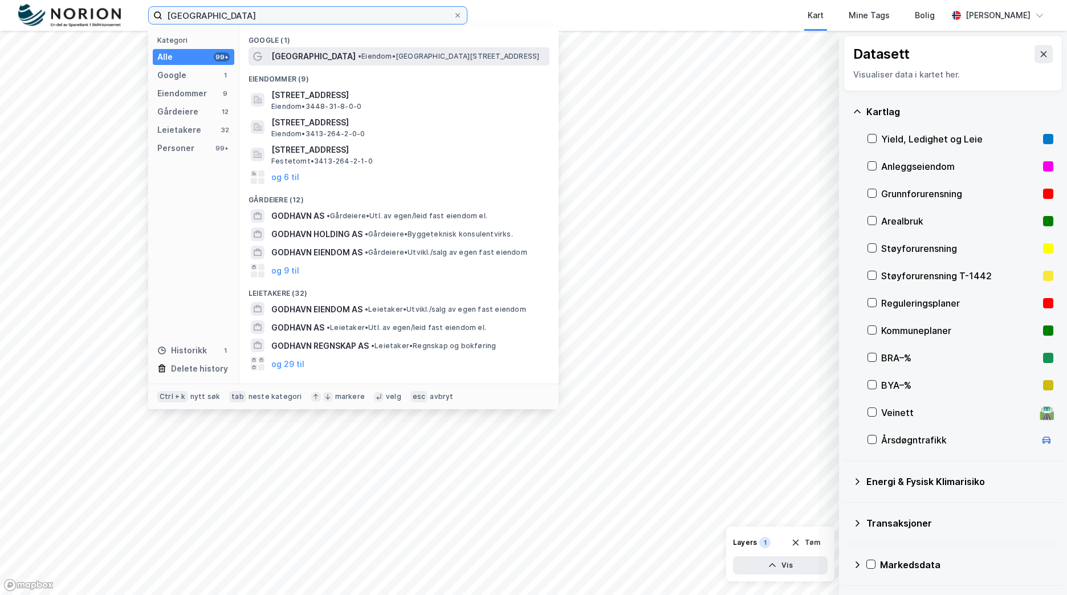
type input "[GEOGRAPHIC_DATA]"
click at [388, 56] on span "• Eiendom • [PERSON_NAME][STREET_ADDRESS]" at bounding box center [448, 56] width 181 height 9
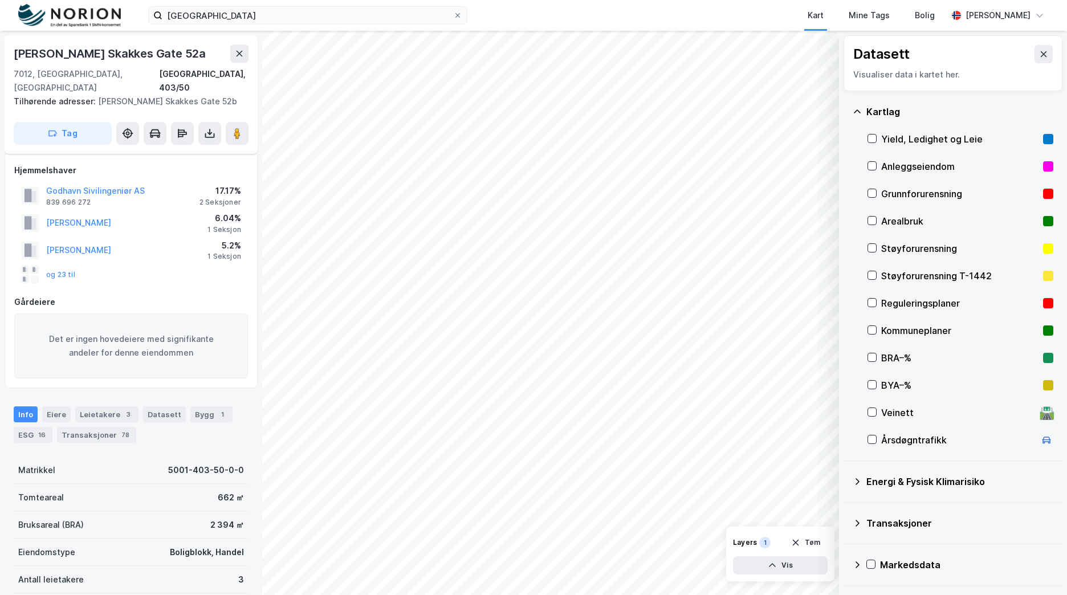
scroll to position [10, 0]
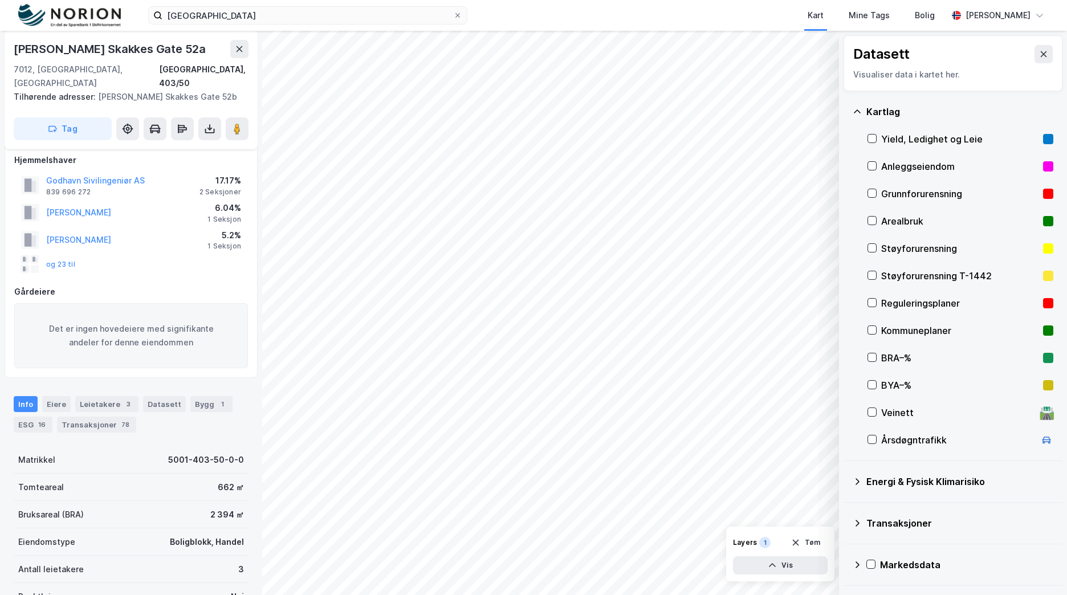
click at [314, 25] on div "godhavn Kart Mine Tags [PERSON_NAME] [PERSON_NAME]" at bounding box center [533, 15] width 1067 height 31
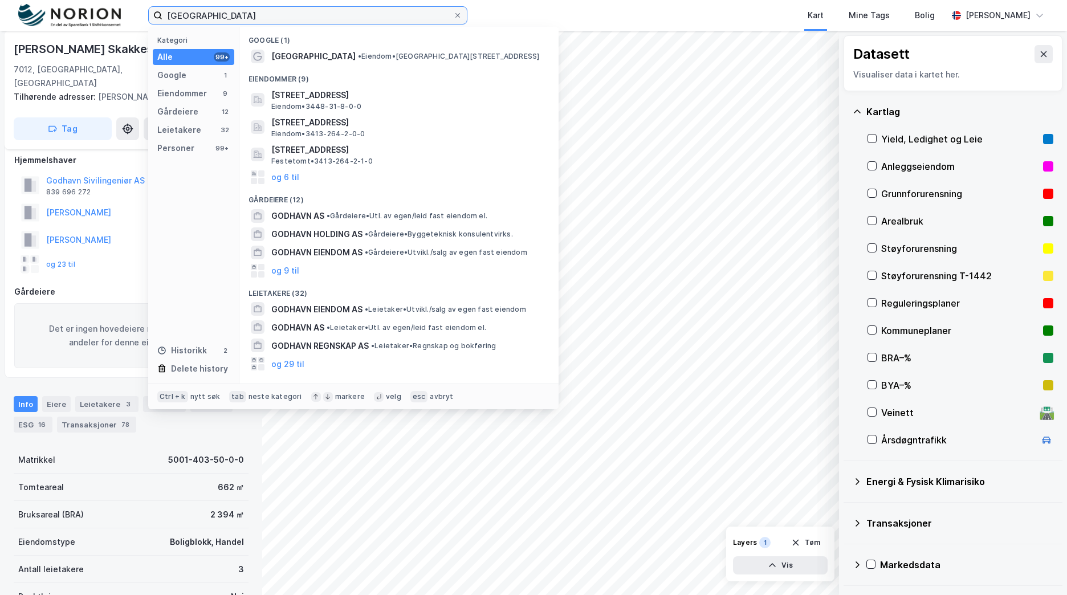
click at [316, 18] on input "[GEOGRAPHIC_DATA]" at bounding box center [308, 15] width 291 height 17
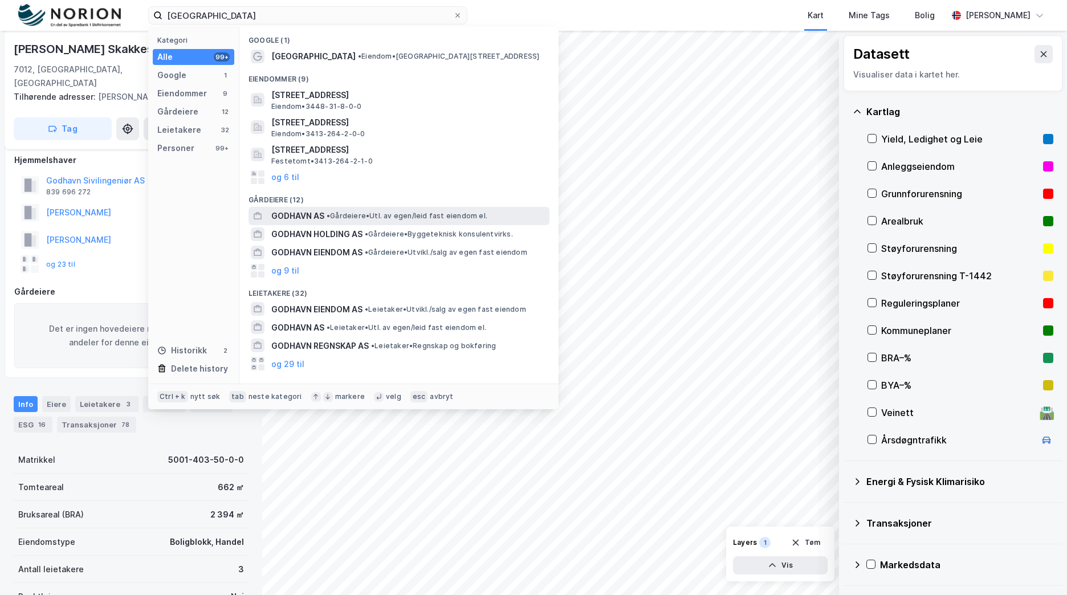
click at [328, 213] on span "•" at bounding box center [328, 216] width 3 height 9
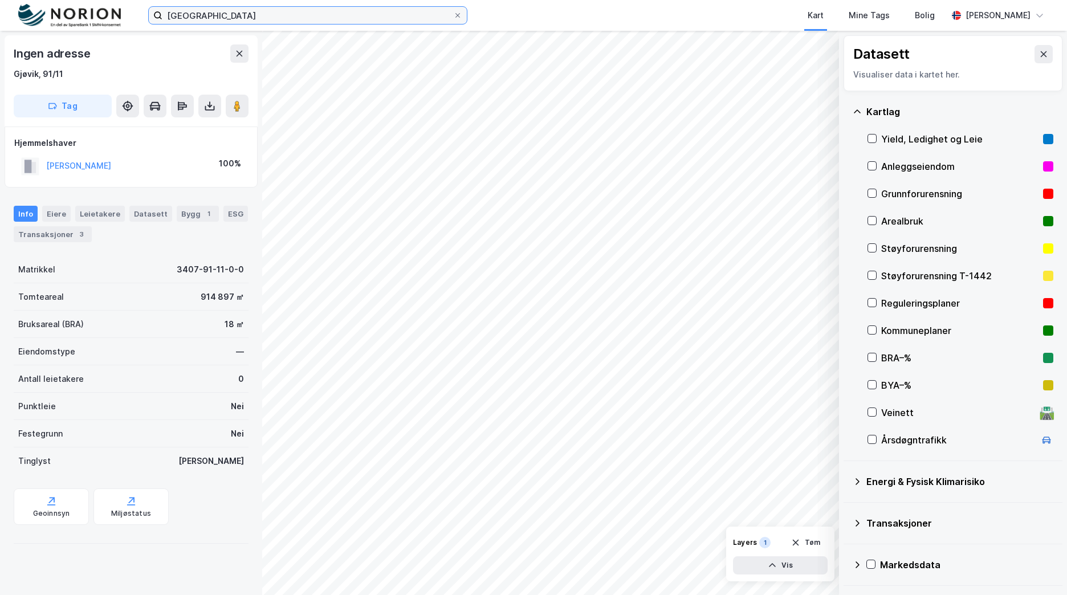
click at [368, 15] on input "[GEOGRAPHIC_DATA]" at bounding box center [308, 15] width 291 height 17
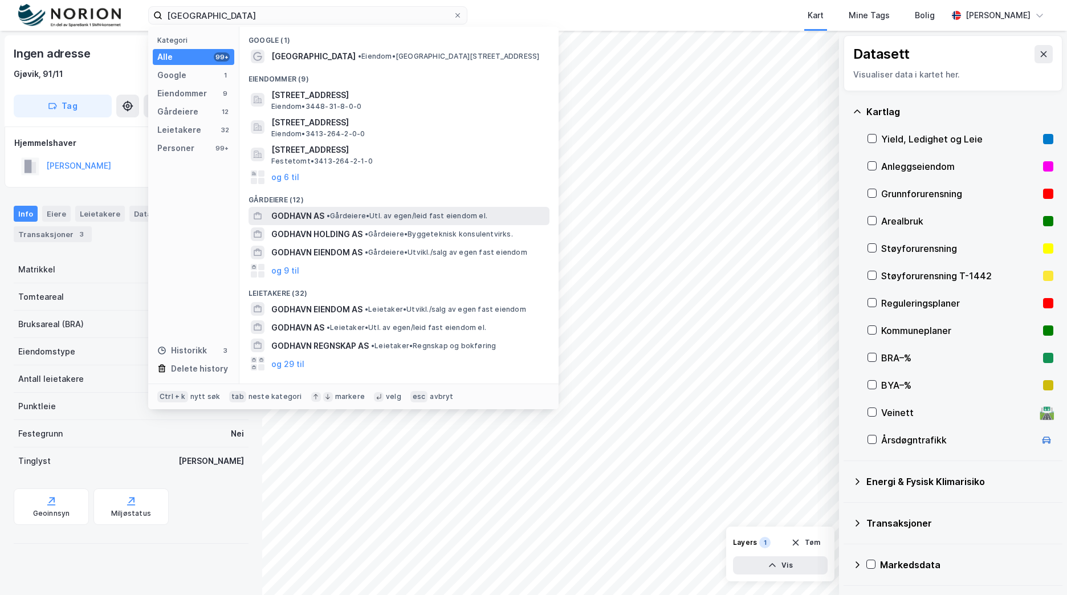
click at [371, 219] on span "• Gårdeiere • Utl. av egen/leid fast eiendom el." at bounding box center [407, 216] width 161 height 9
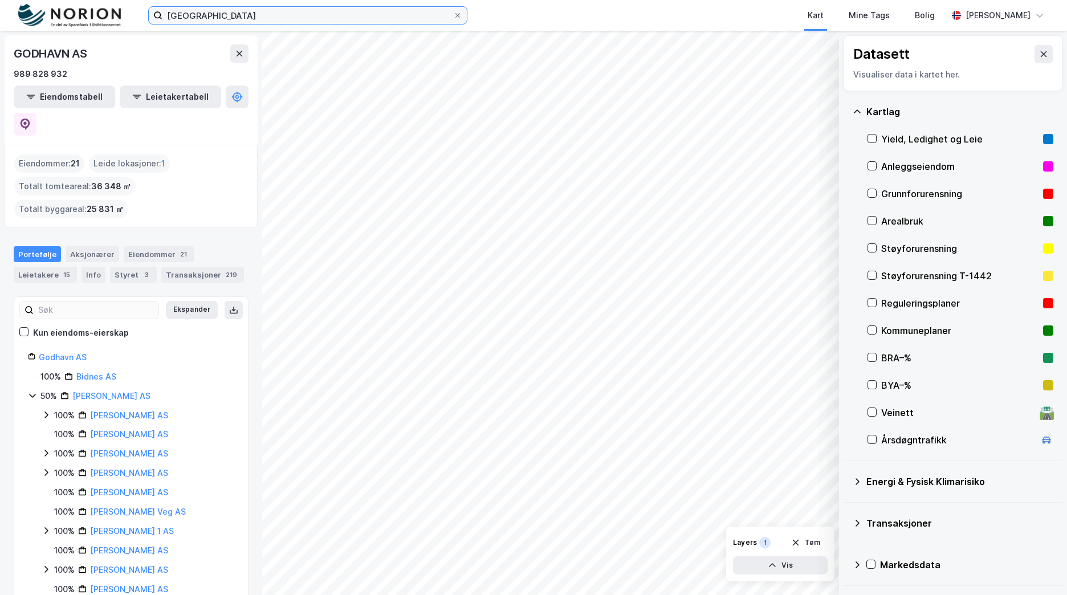
click at [316, 14] on input "[GEOGRAPHIC_DATA]" at bounding box center [308, 15] width 291 height 17
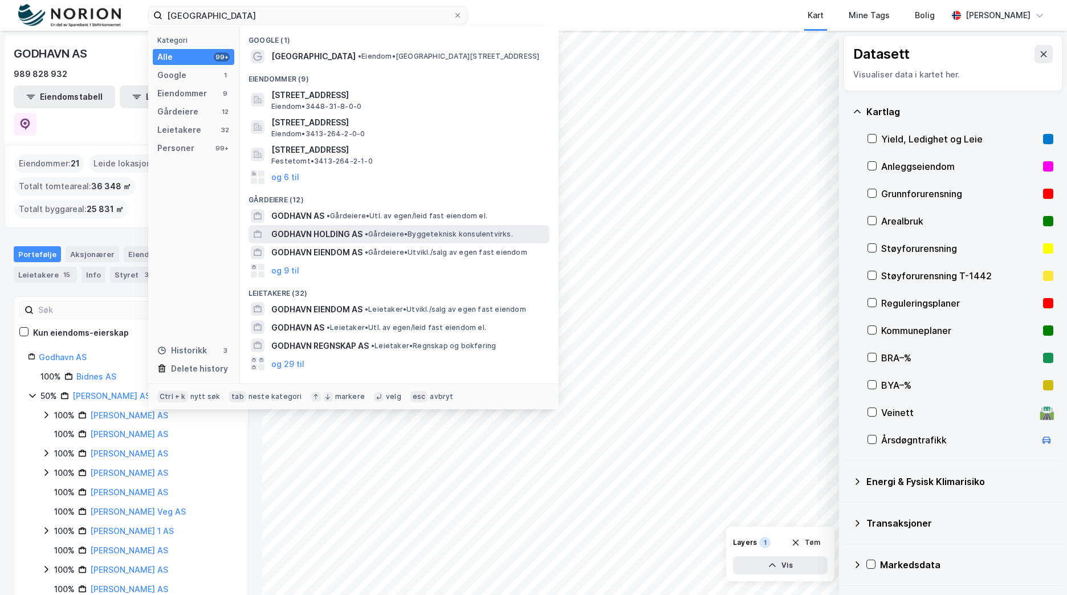
click at [357, 229] on span "GODHAVN HOLDING AS" at bounding box center [316, 235] width 91 height 14
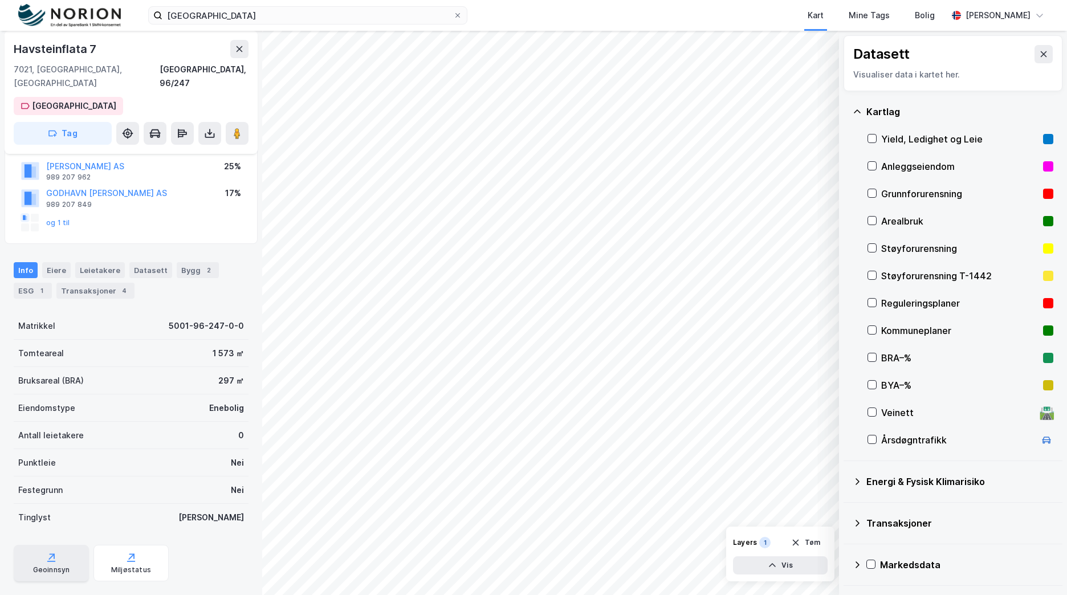
scroll to position [157, 0]
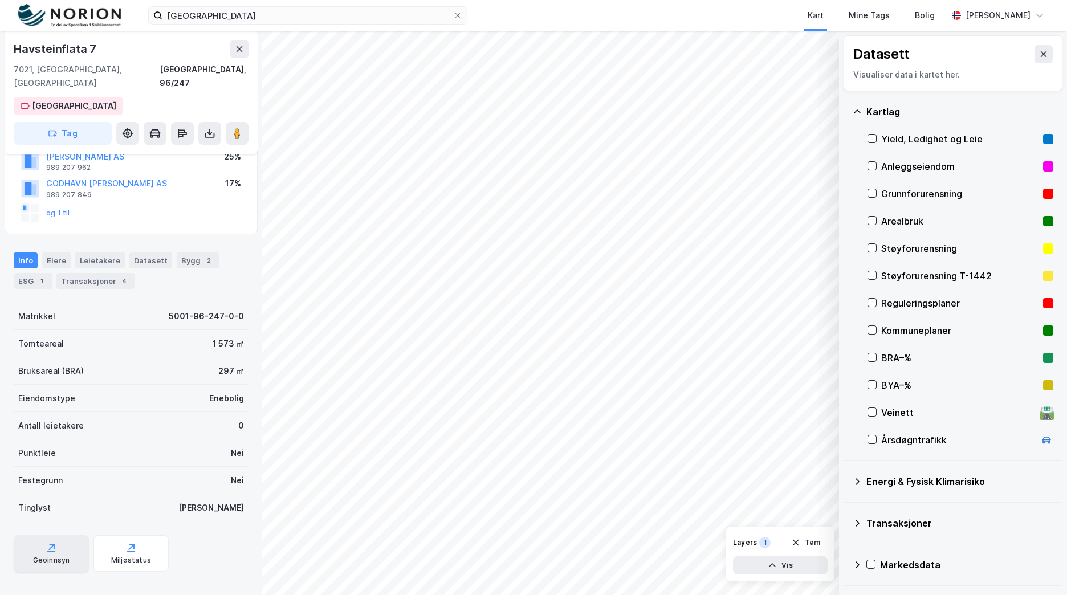
click at [66, 535] on div "Geoinnsyn" at bounding box center [51, 553] width 75 height 36
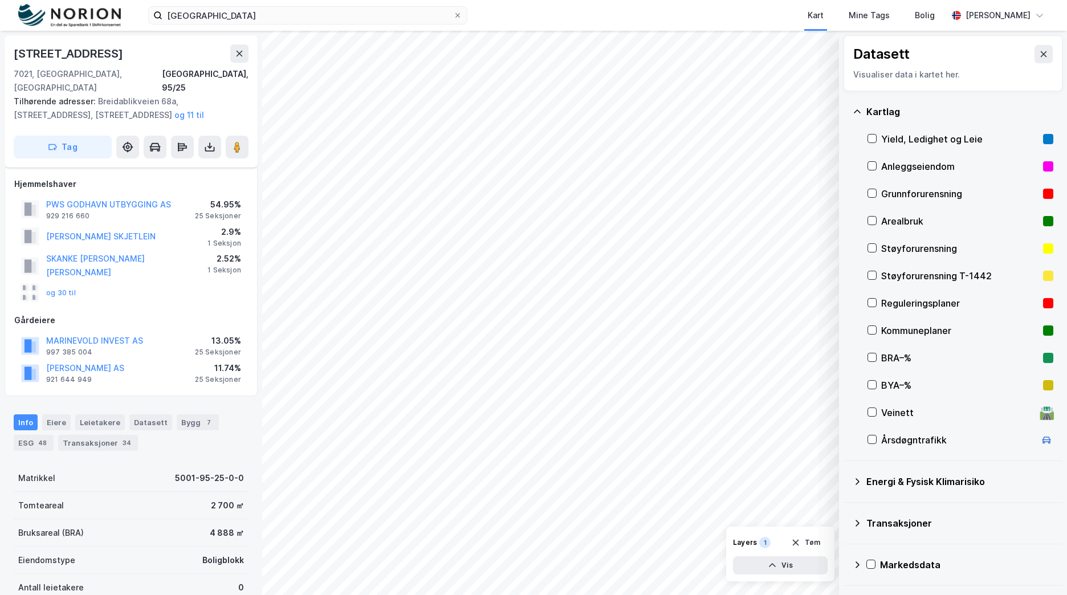
scroll to position [157, 0]
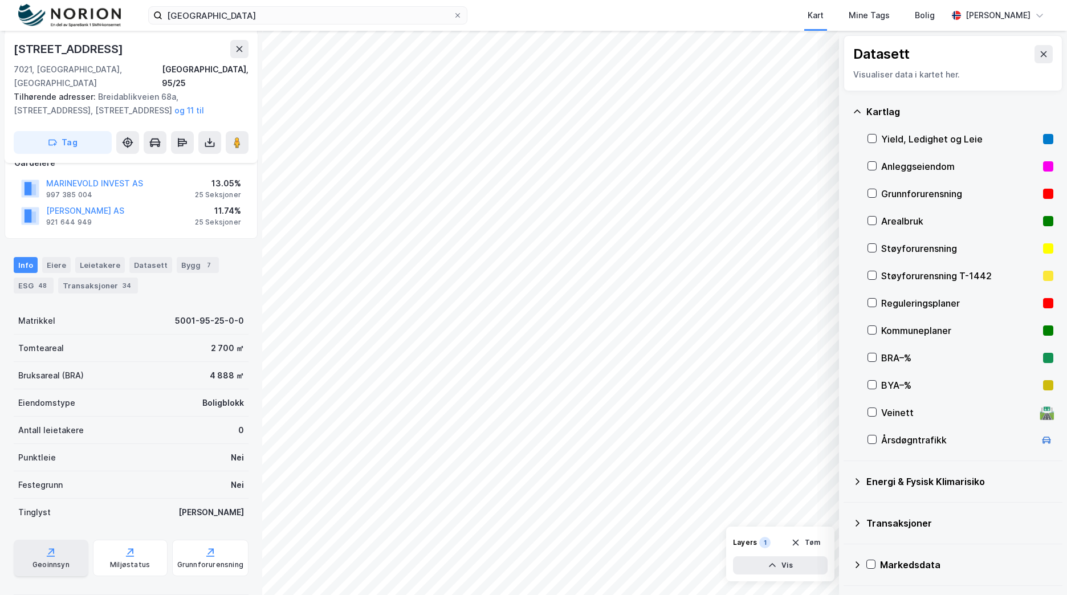
click at [63, 560] on div "Geoinnsyn" at bounding box center [51, 564] width 37 height 9
